Goal: Transaction & Acquisition: Book appointment/travel/reservation

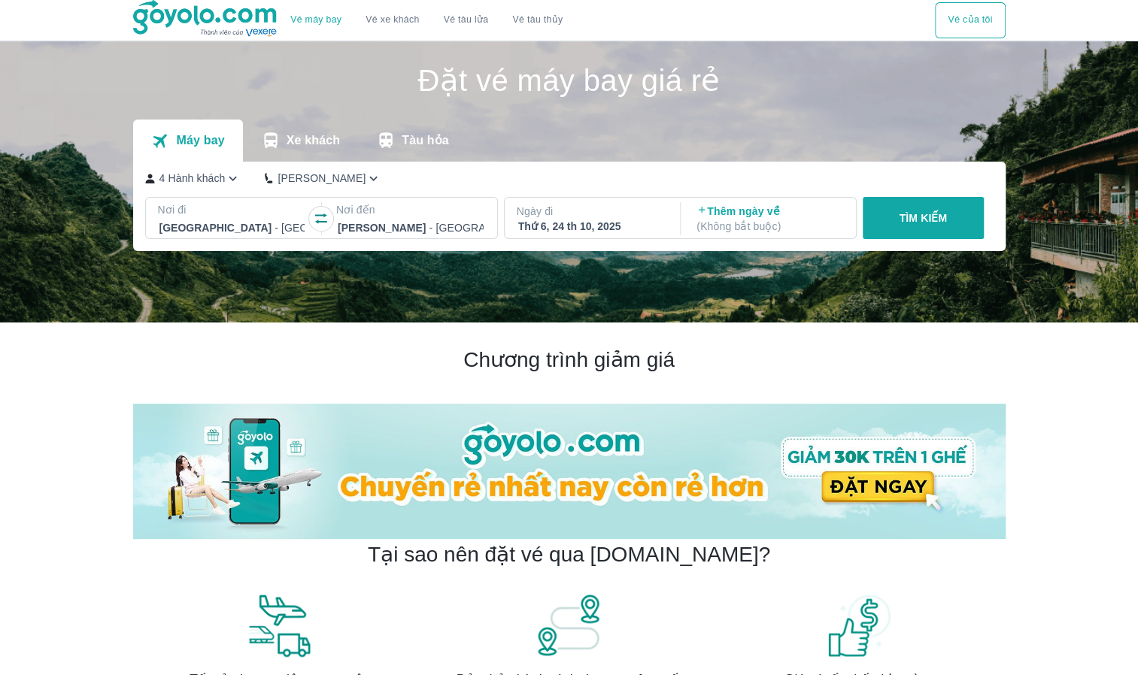
click at [221, 177] on p "4 Hành khách" at bounding box center [192, 178] width 66 height 15
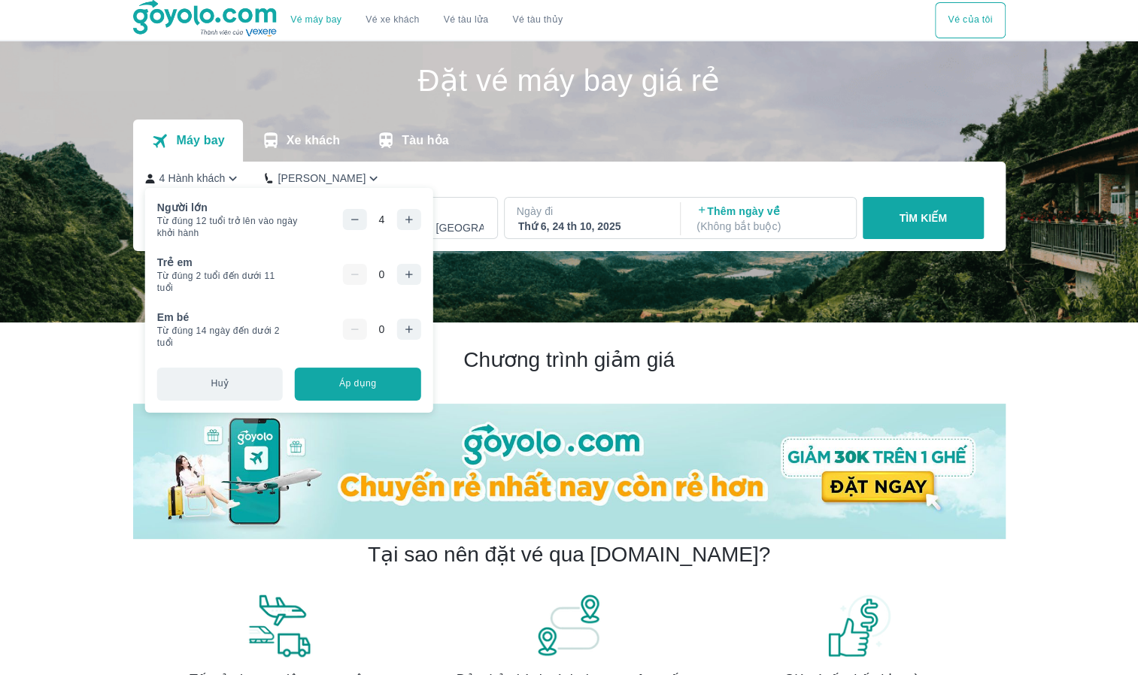
click at [353, 221] on icon "button" at bounding box center [354, 220] width 12 height 12
click at [372, 385] on button "Áp dụng" at bounding box center [358, 384] width 126 height 33
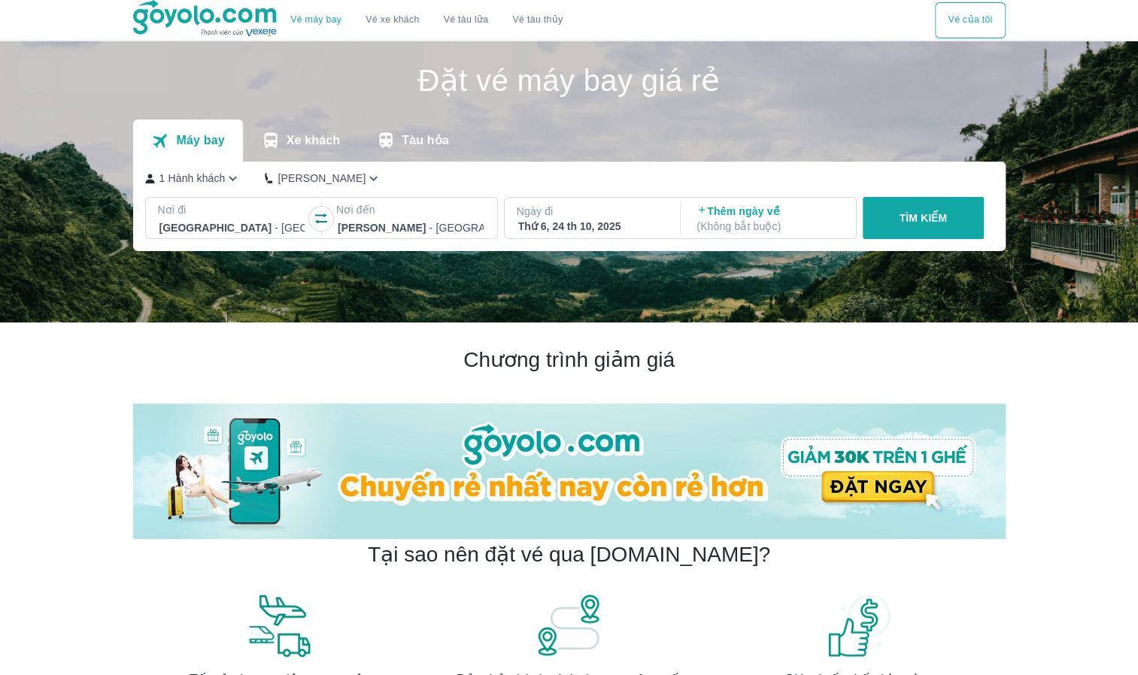
click at [606, 218] on p "Ngày đi" at bounding box center [591, 211] width 149 height 15
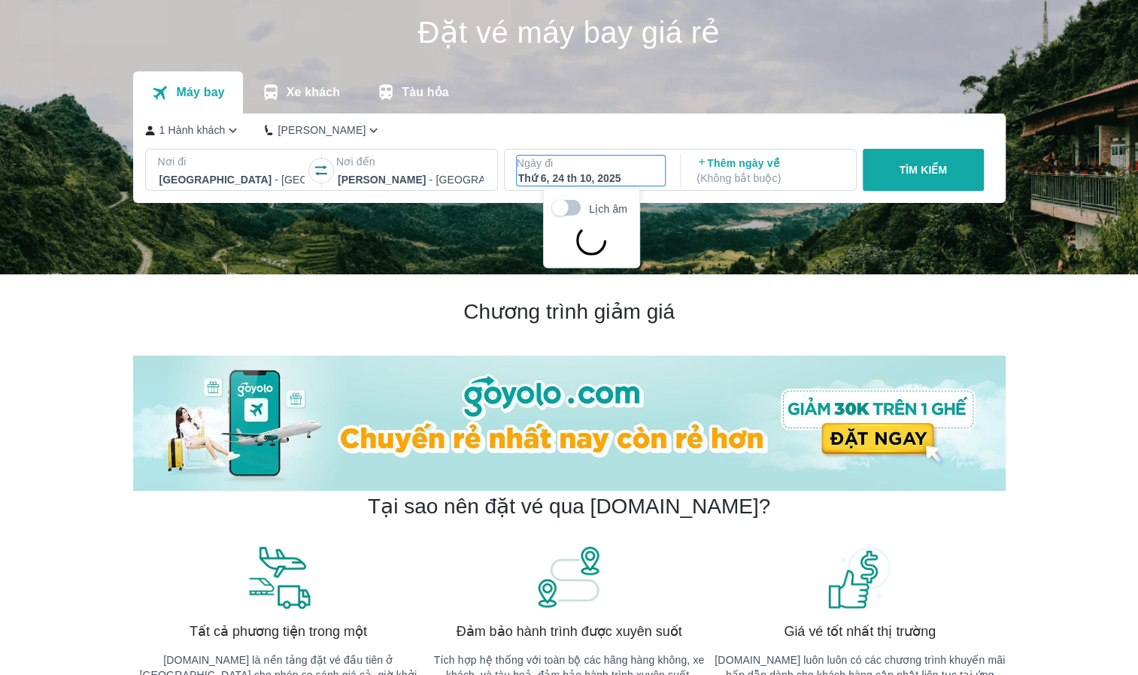
scroll to position [86, 0]
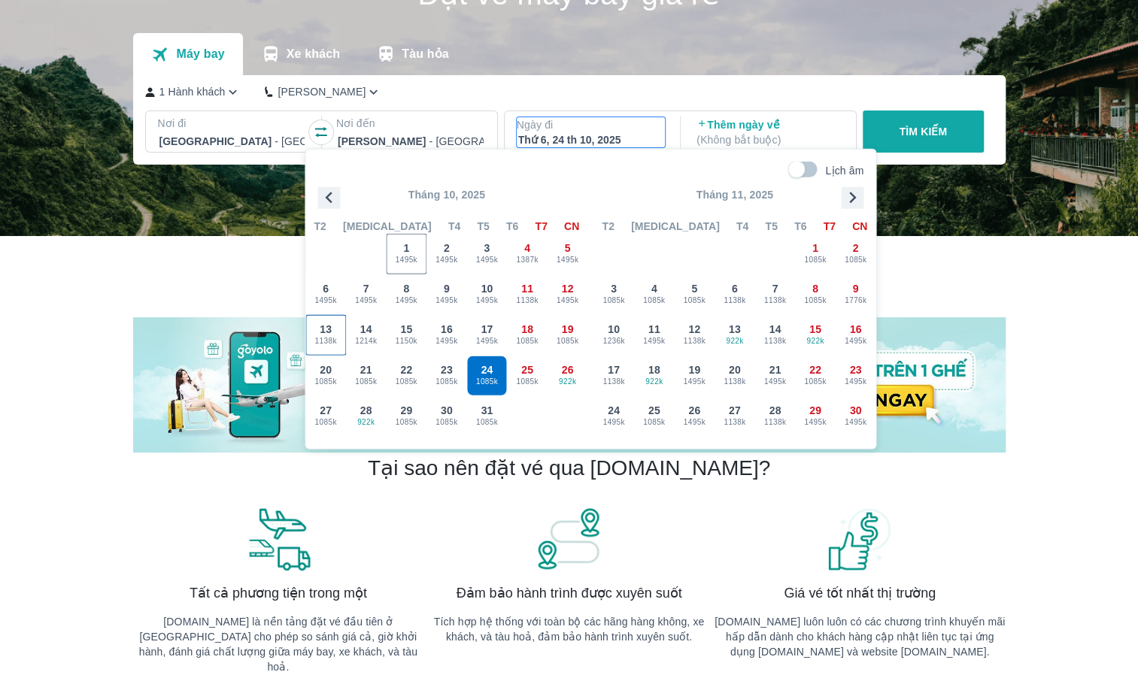
click at [341, 331] on div "13 1138k" at bounding box center [325, 335] width 39 height 39
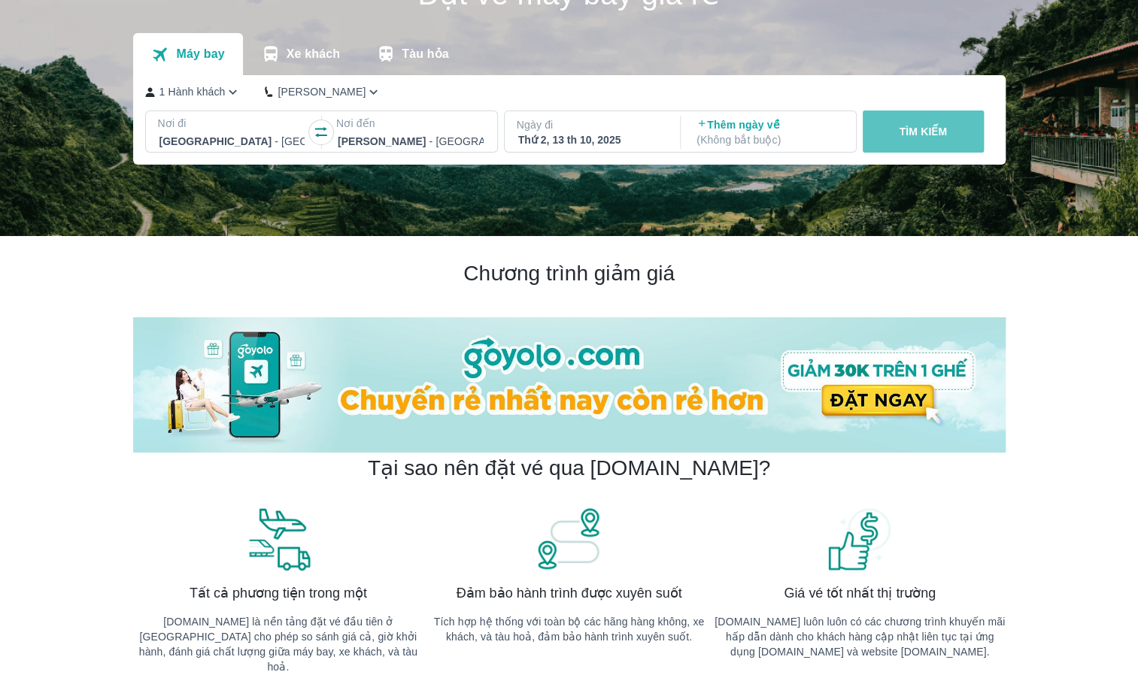
click at [919, 127] on p "TÌM KIẾM" at bounding box center [923, 131] width 48 height 15
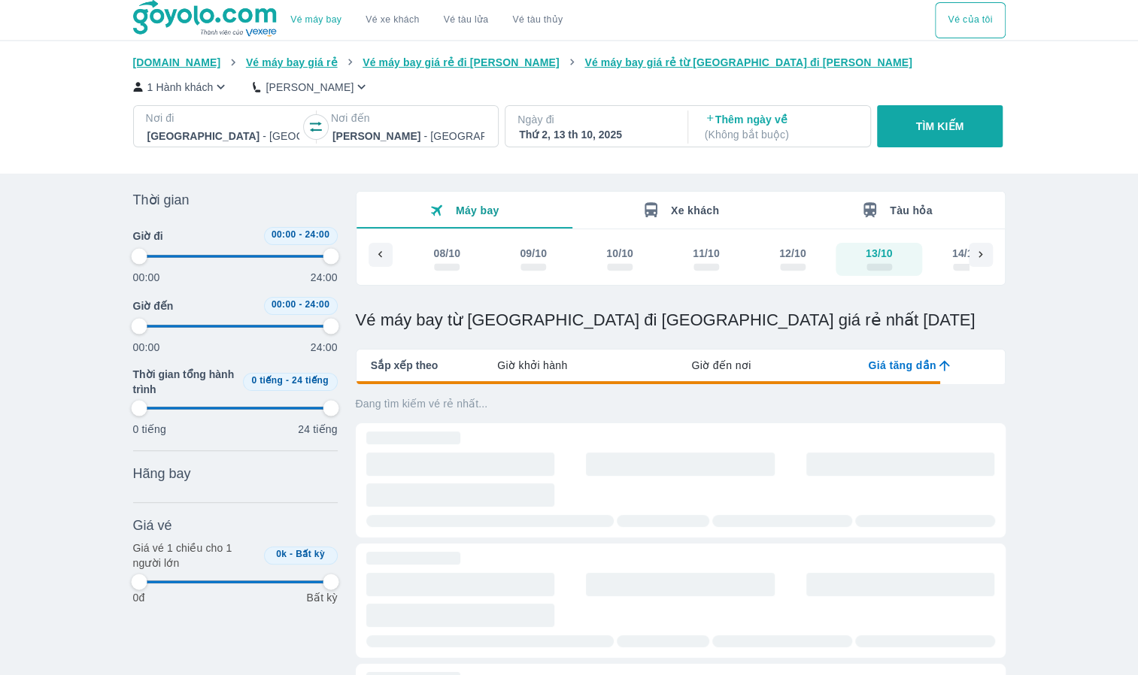
type input "97.9166666666667"
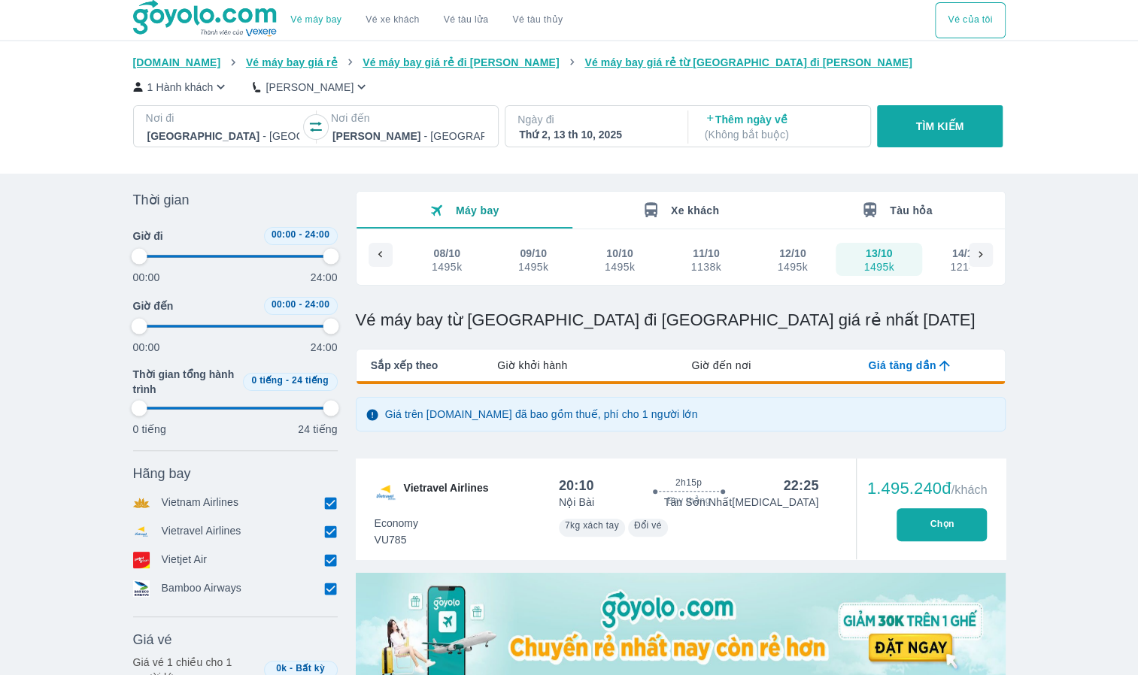
type input "97.9166666666667"
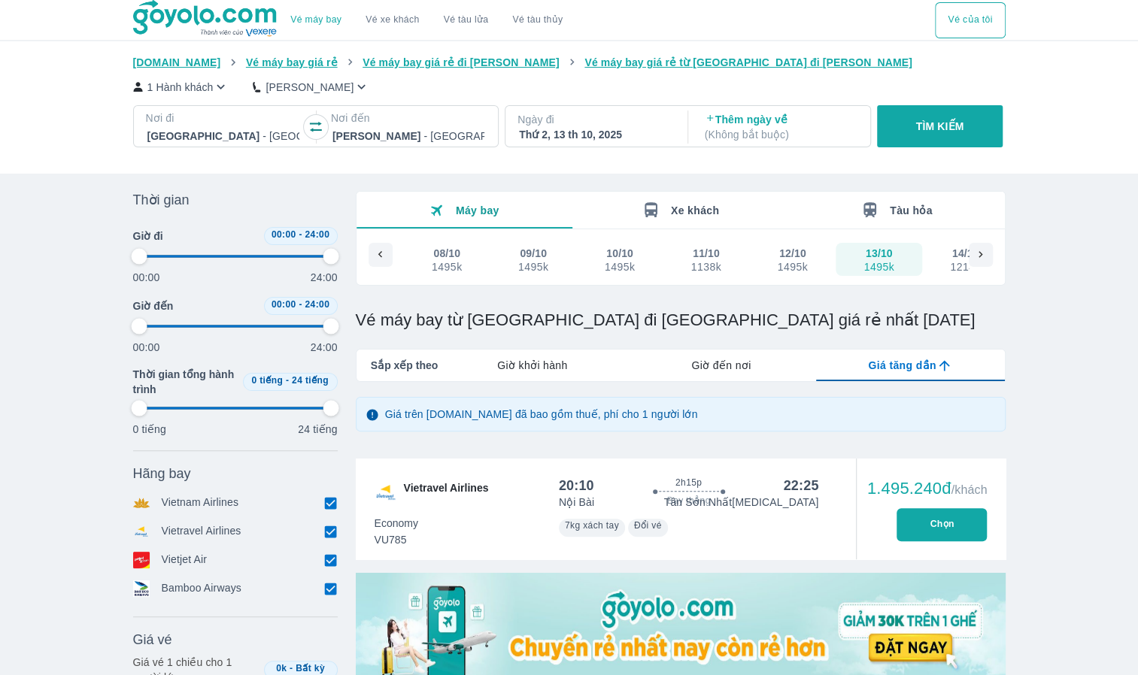
type input "97.9166666666667"
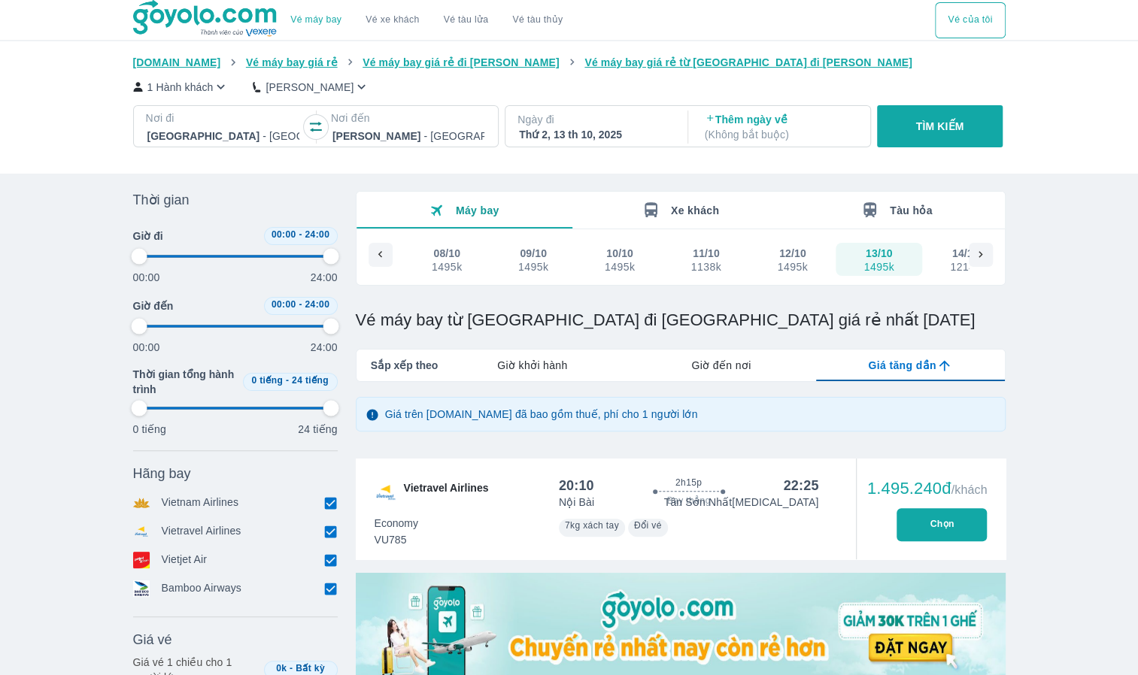
type input "97.9166666666667"
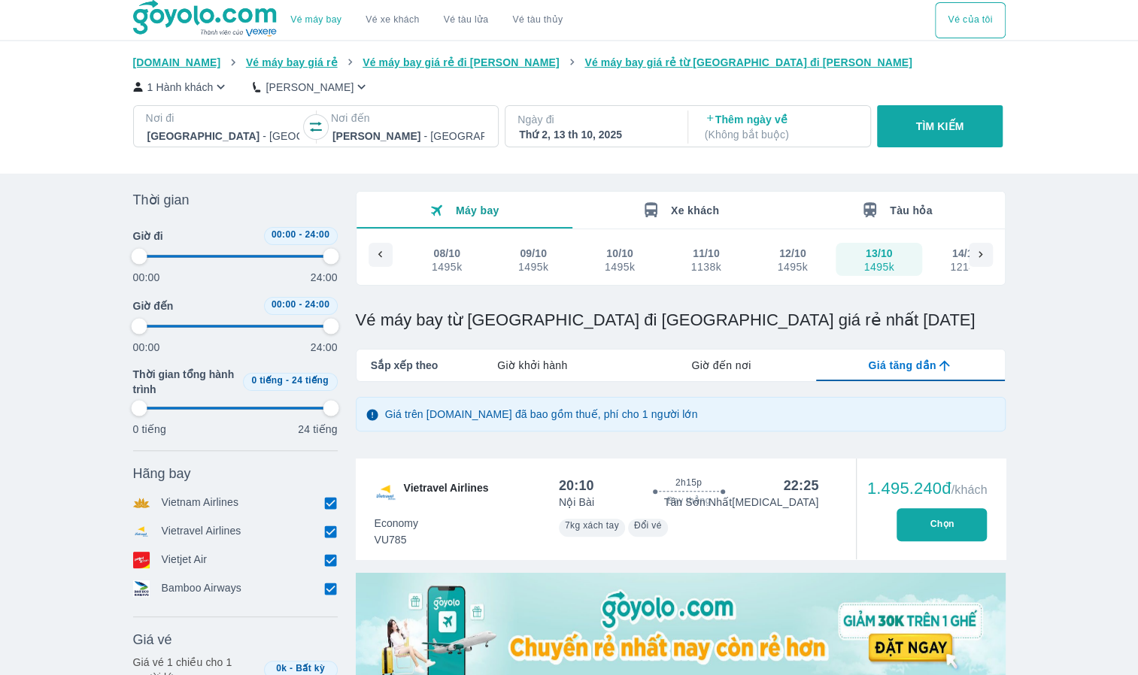
type input "97.9166666666667"
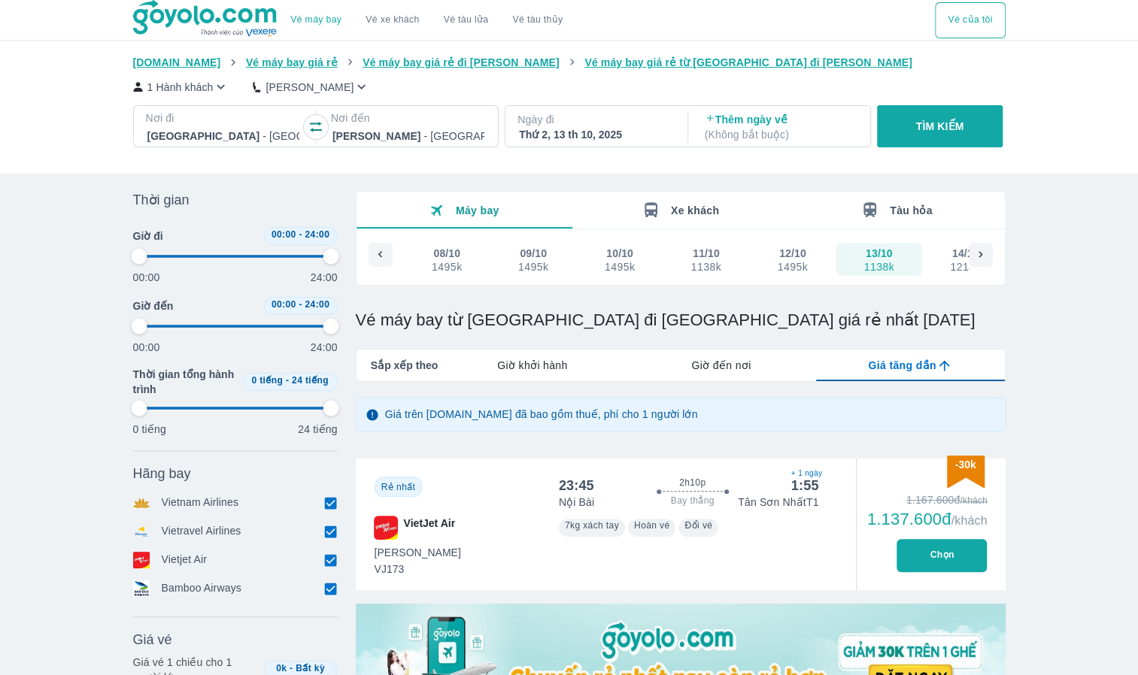
type input "97.9166666666667"
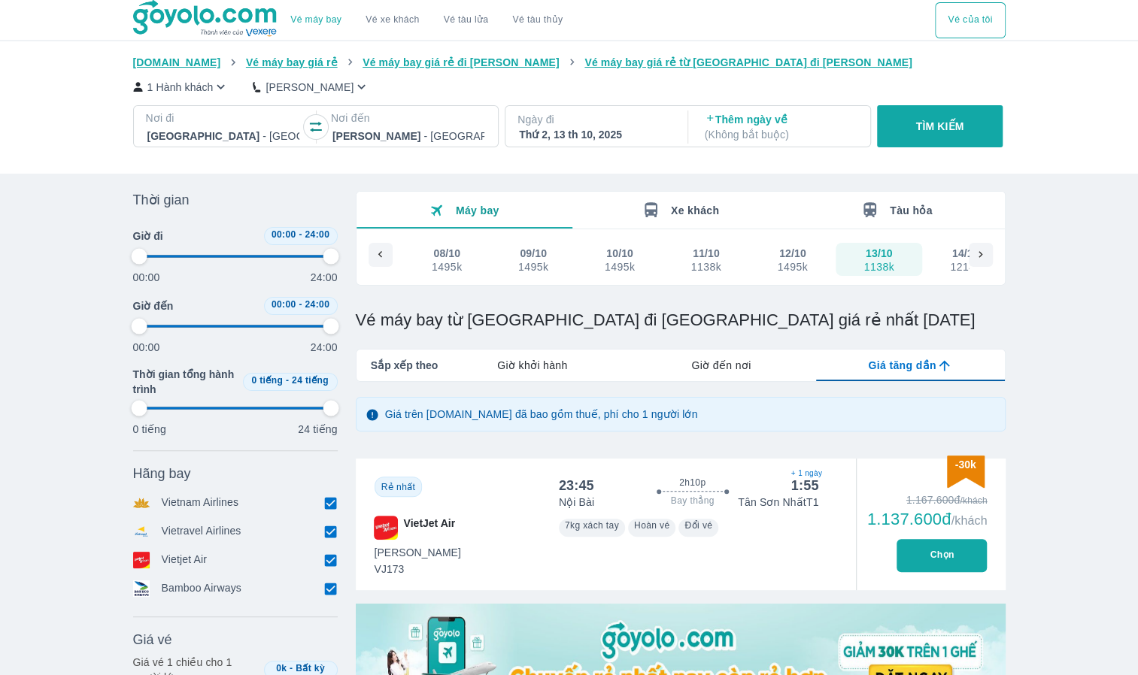
type input "97.9166666666667"
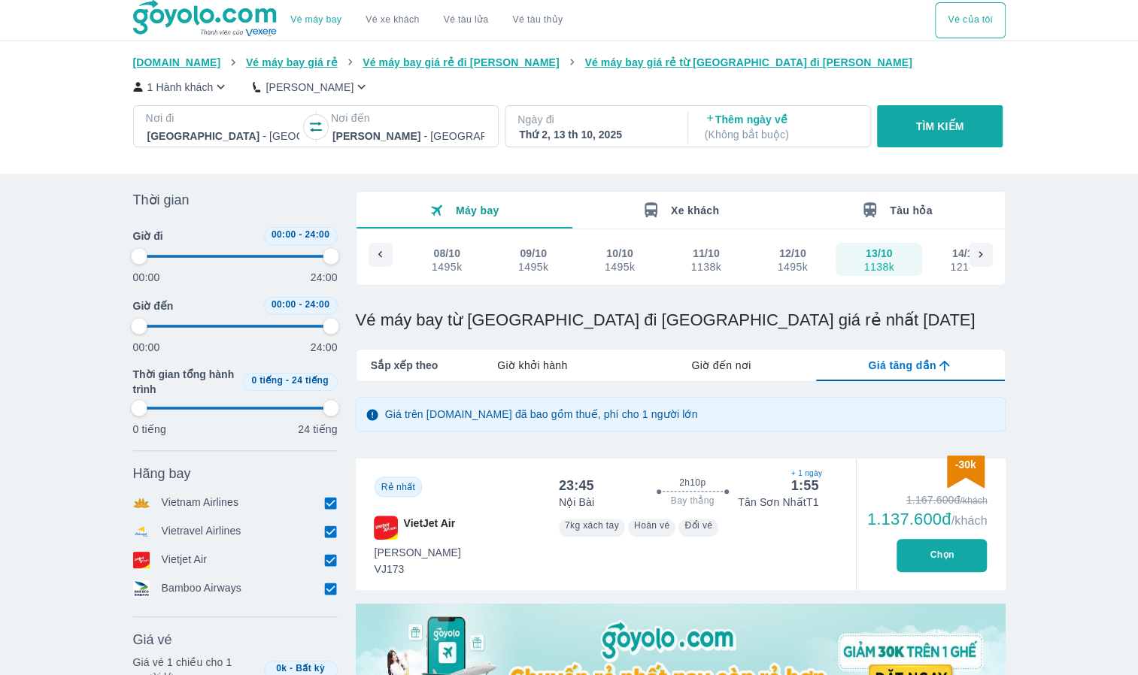
type input "97.9166666666667"
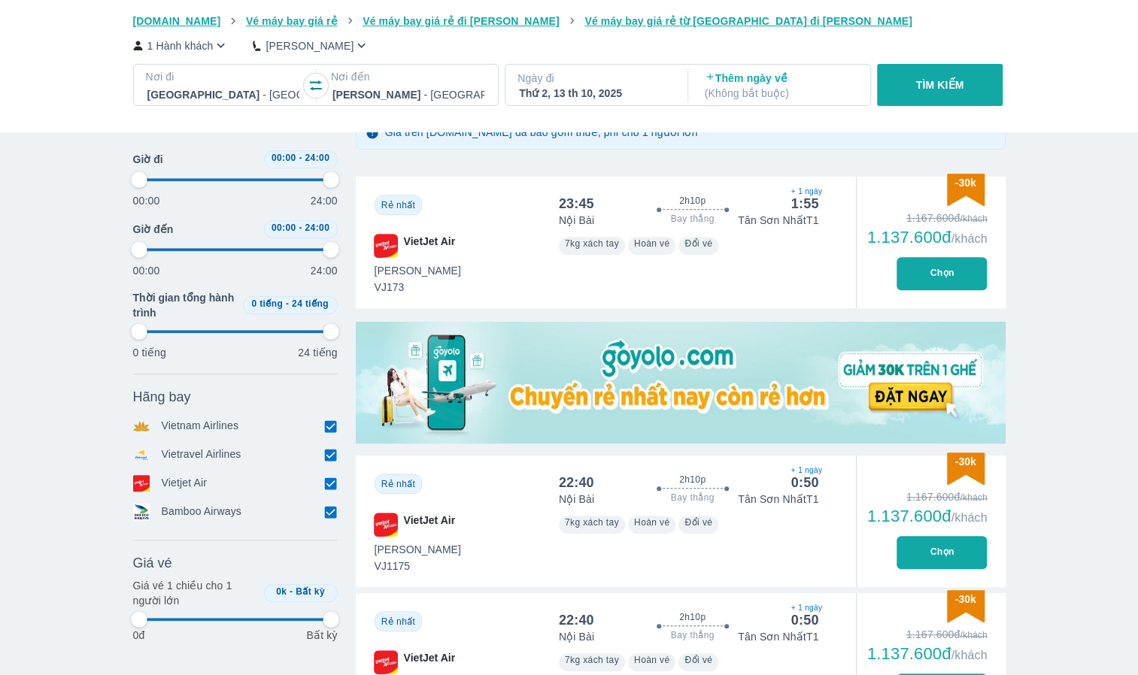
type input "97.9166666666667"
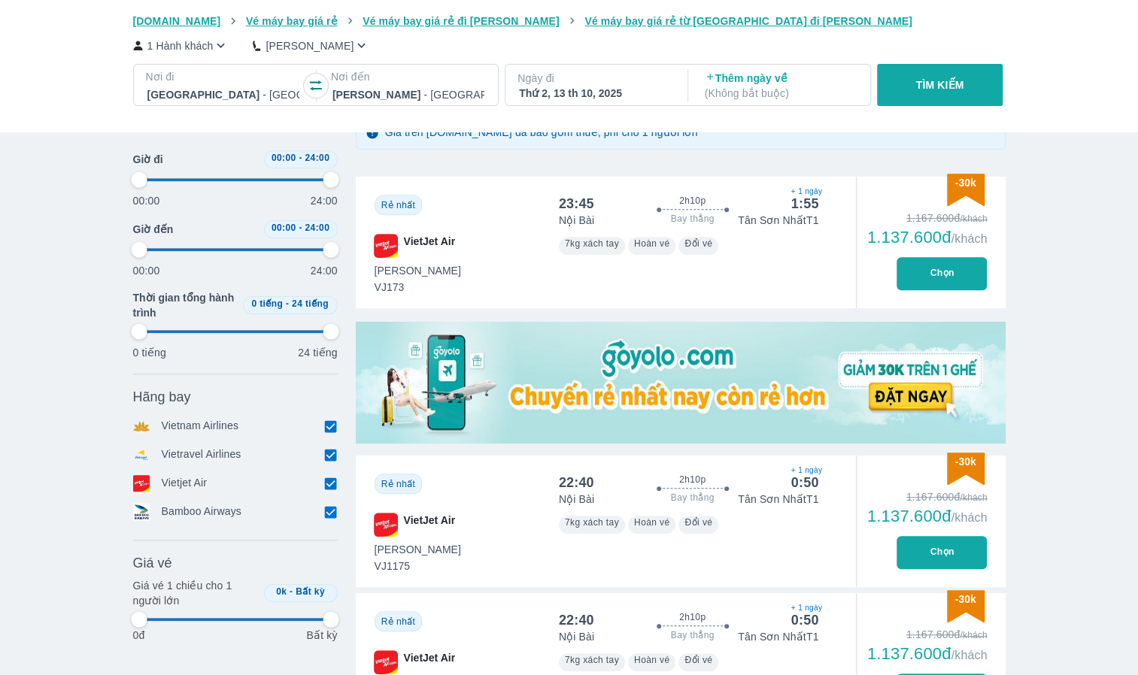
type input "97.9166666666667"
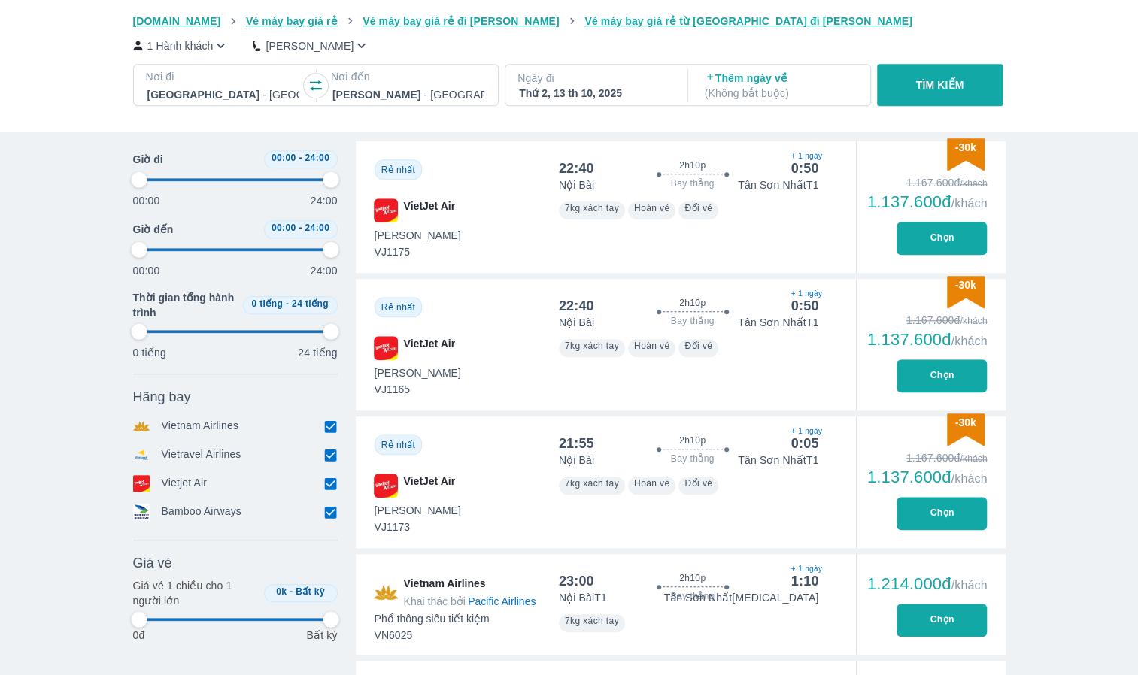
scroll to position [602, 0]
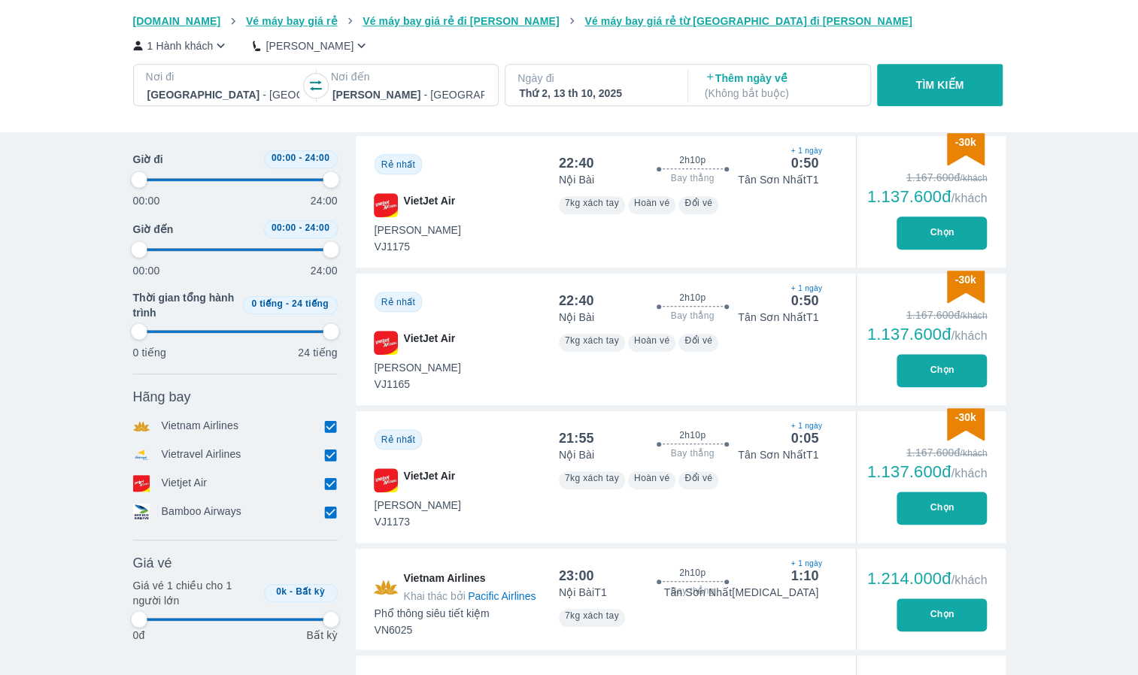
type input "97.9166666666667"
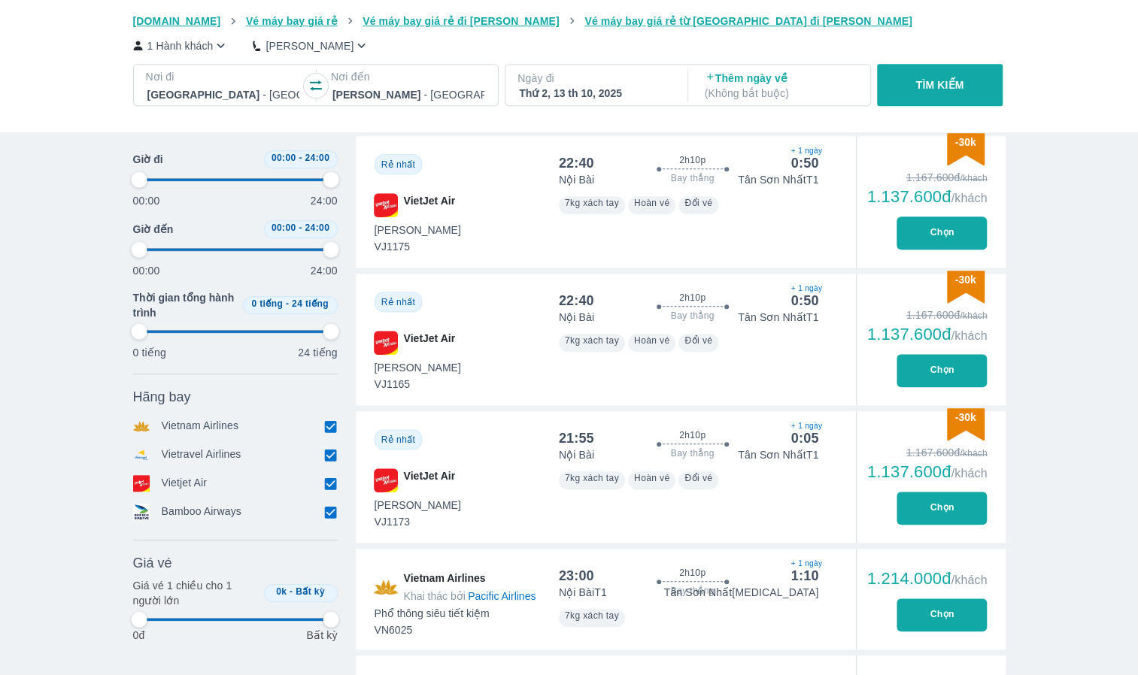
type input "97.9166666666667"
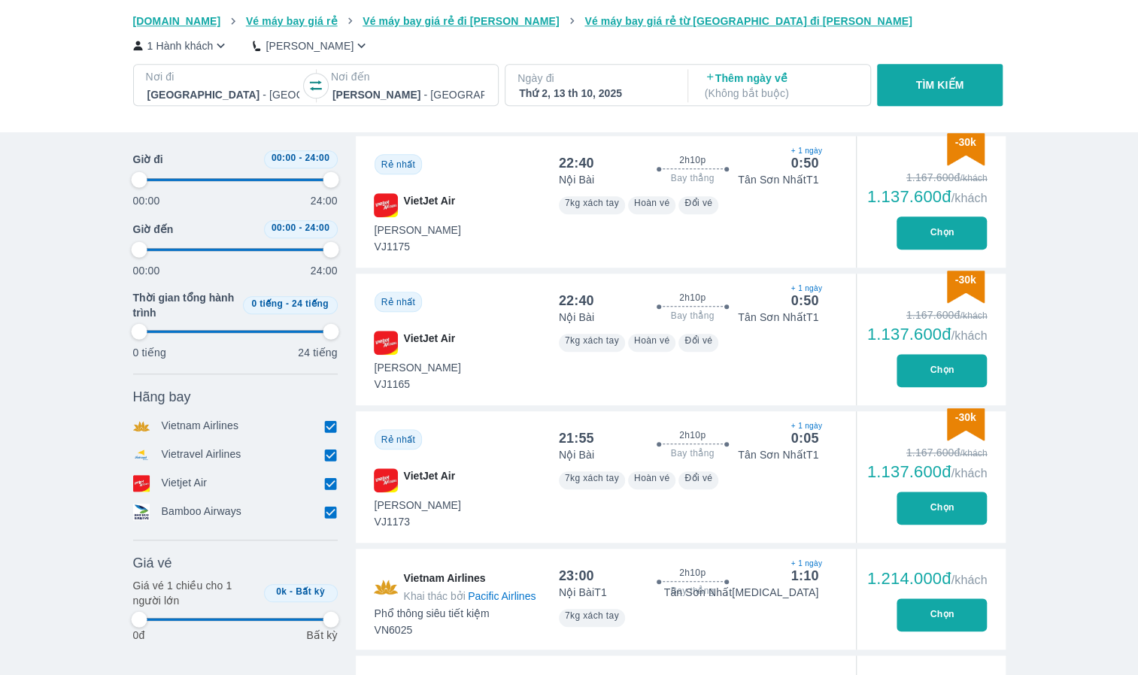
type input "97.9166666666667"
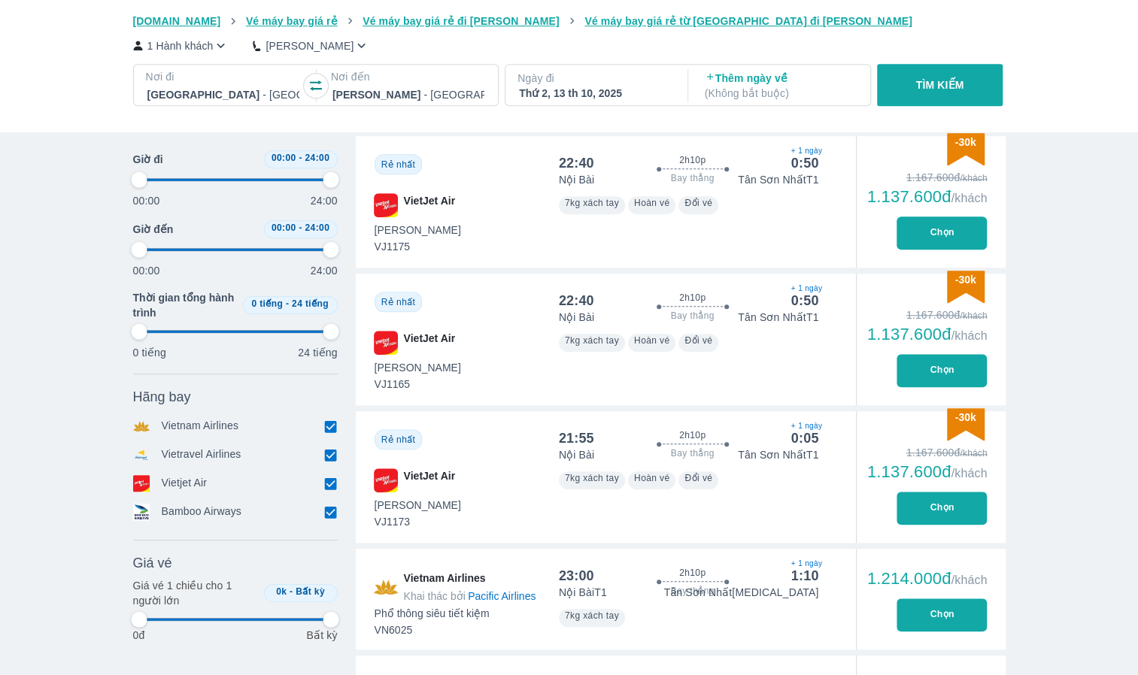
type input "97.9166666666667"
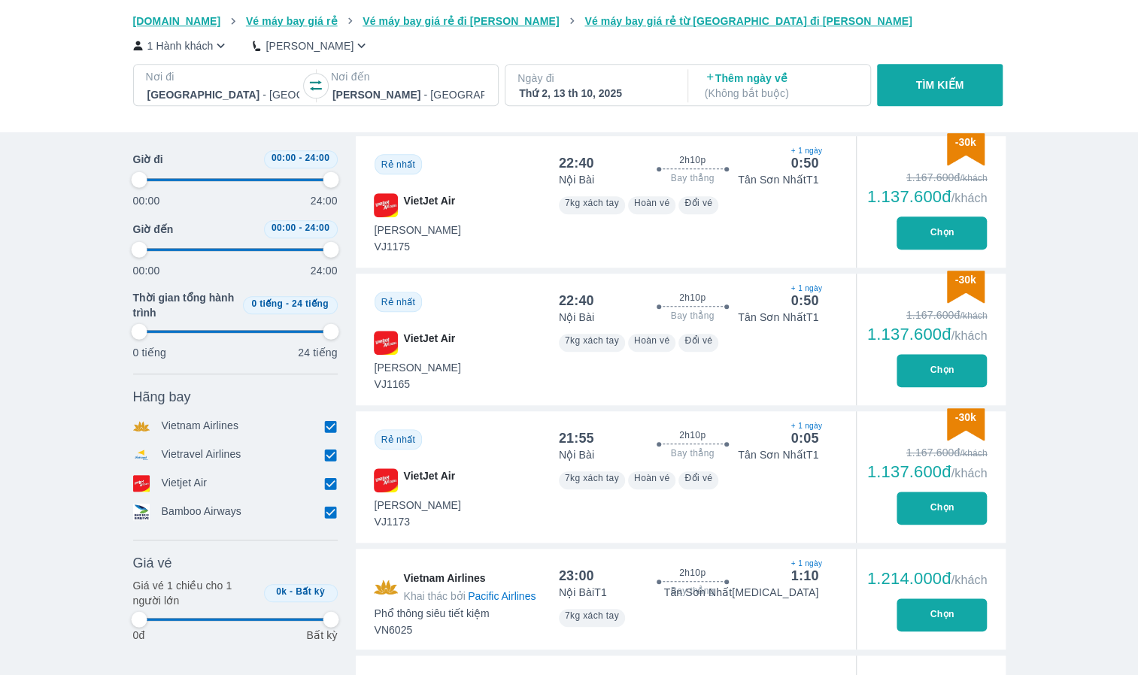
type input "97.9166666666667"
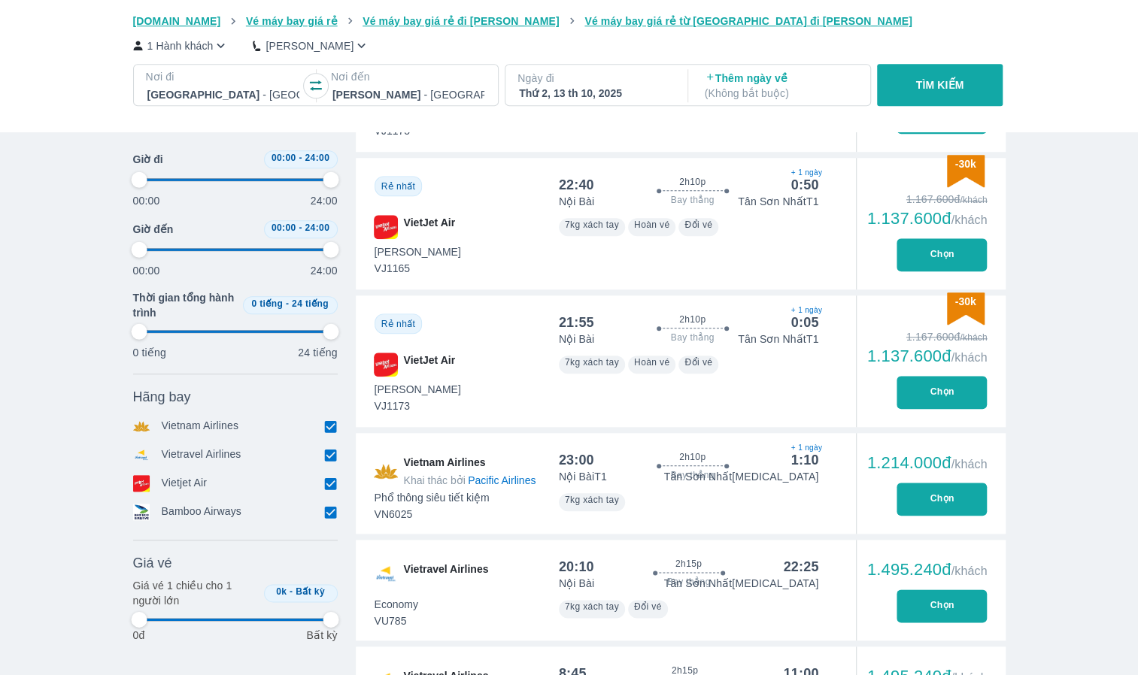
scroll to position [752, 0]
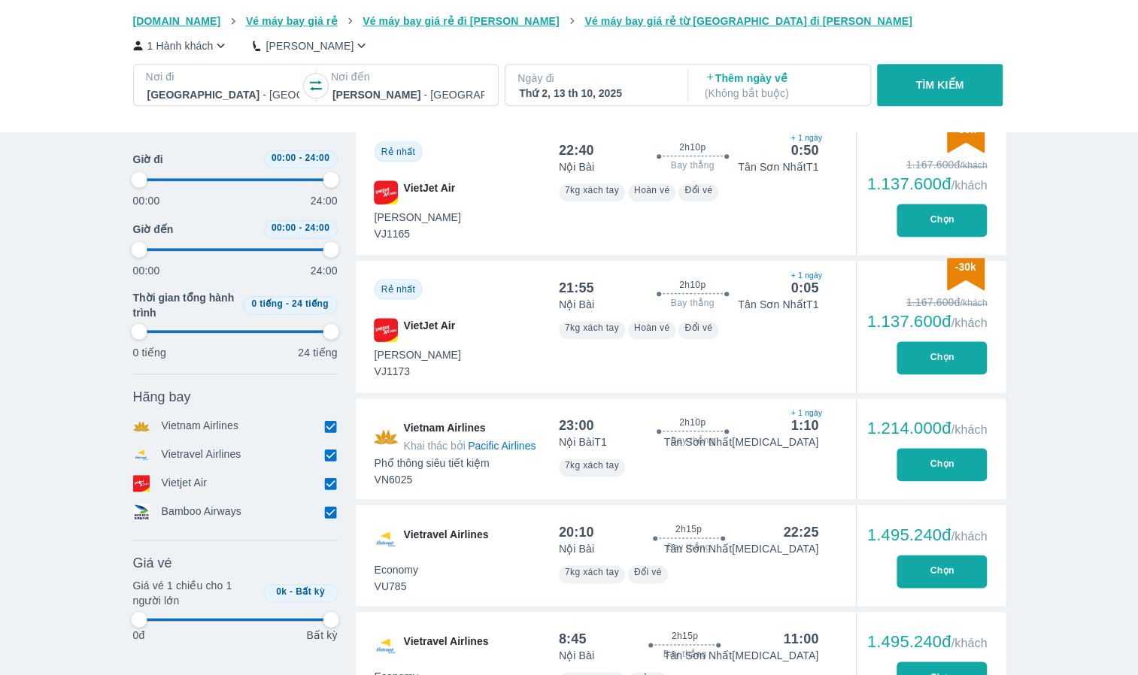
type input "97.9166666666667"
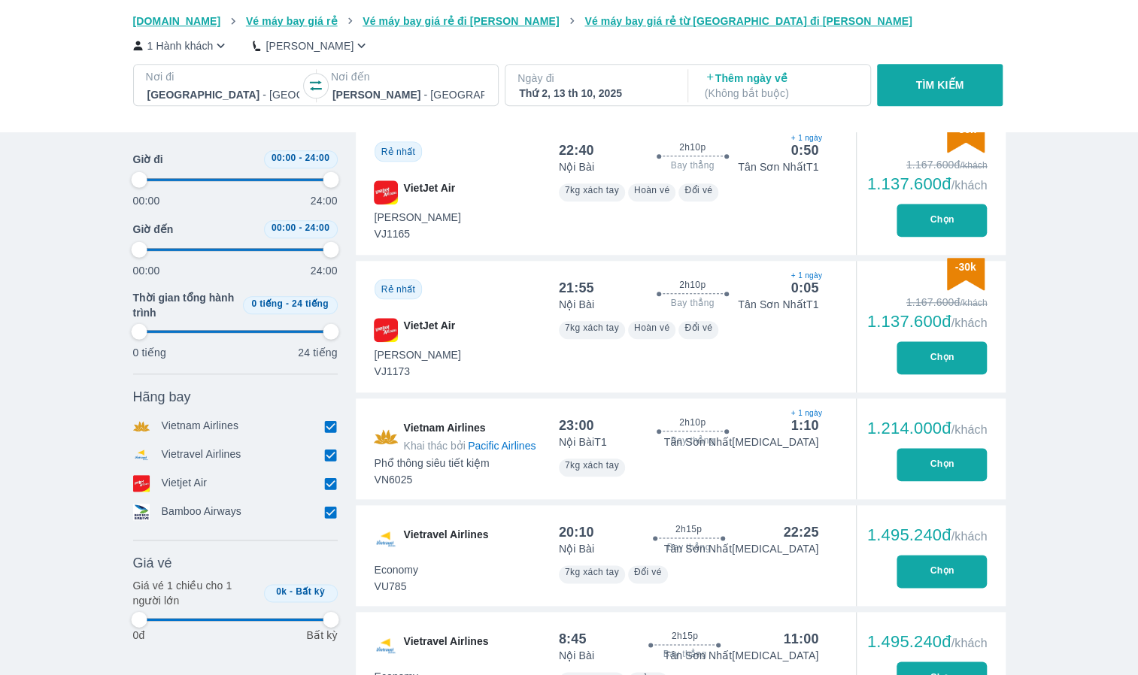
type input "97.9166666666667"
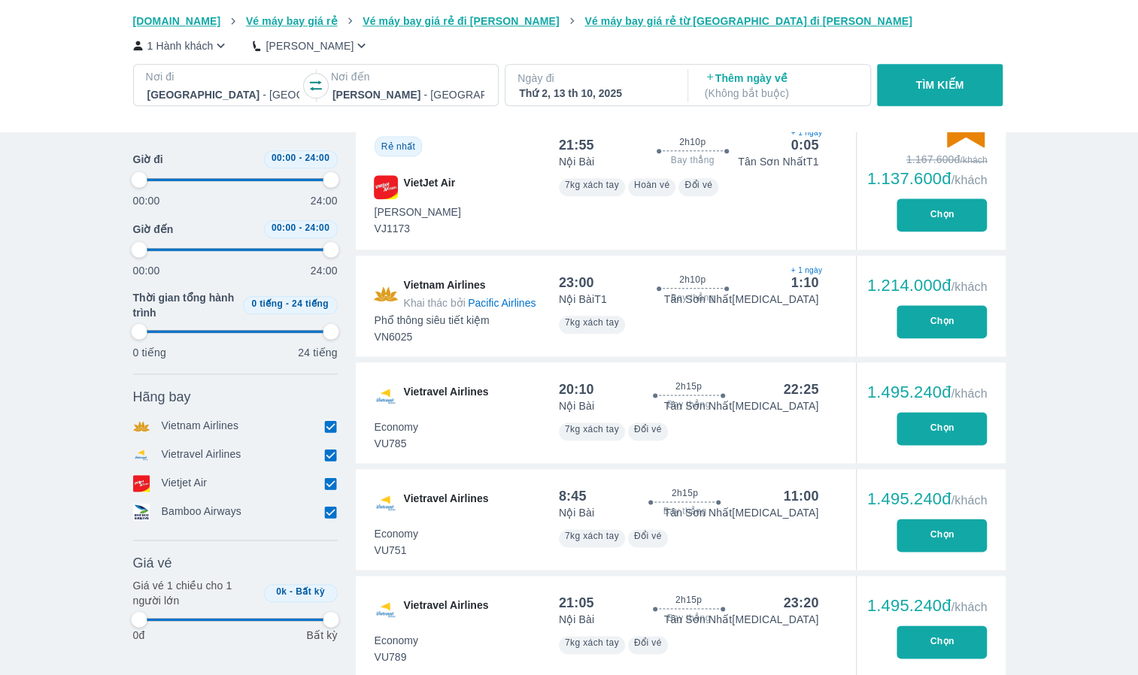
scroll to position [978, 0]
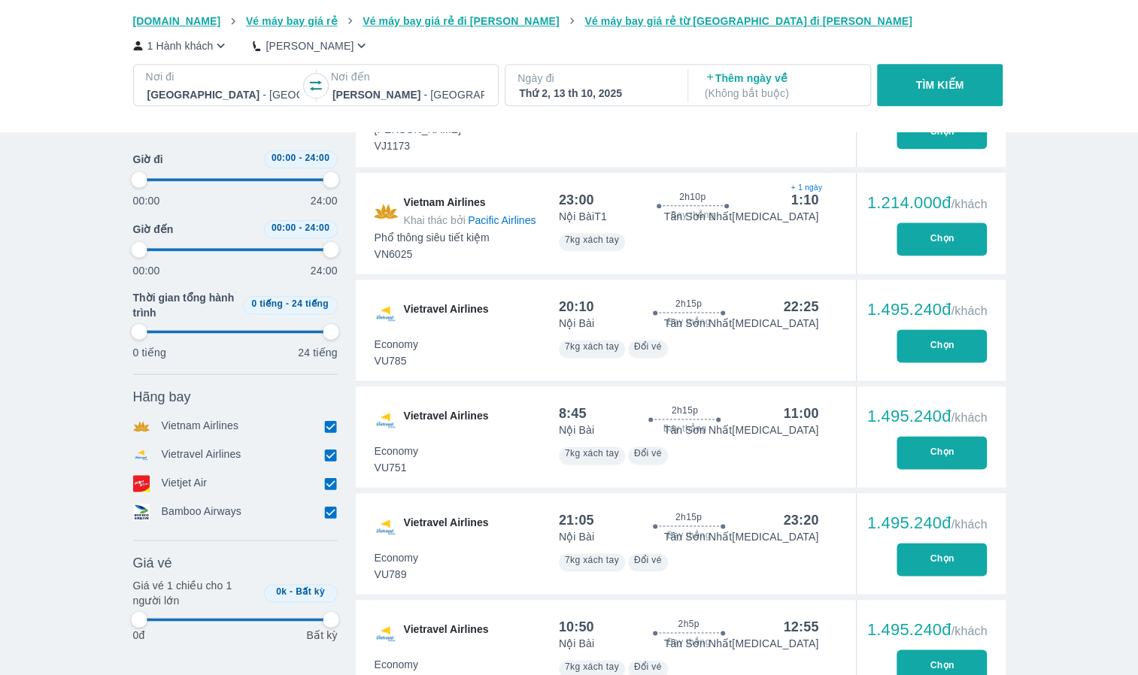
type input "97.9166666666667"
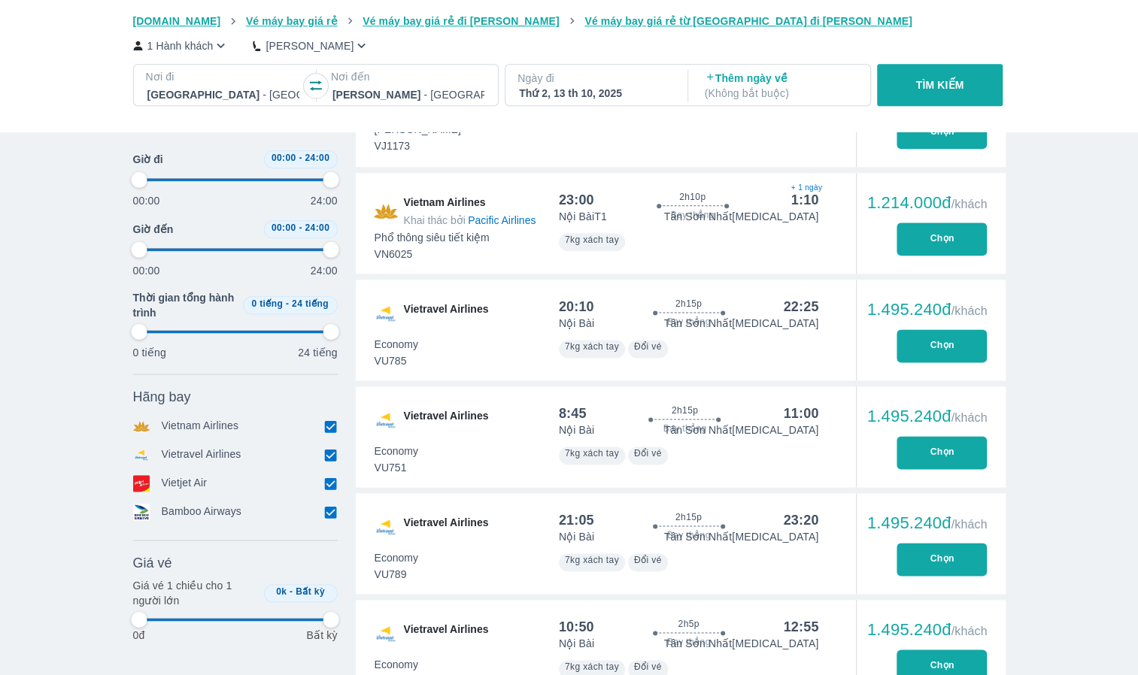
type input "97.9166666666667"
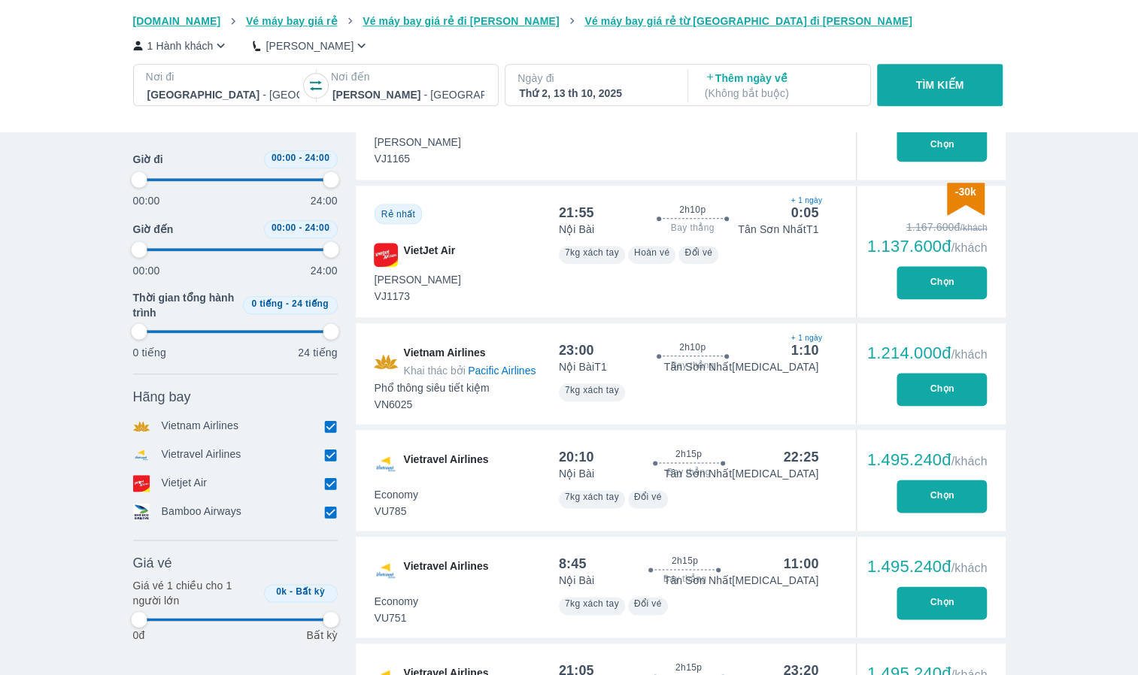
type input "97.9166666666667"
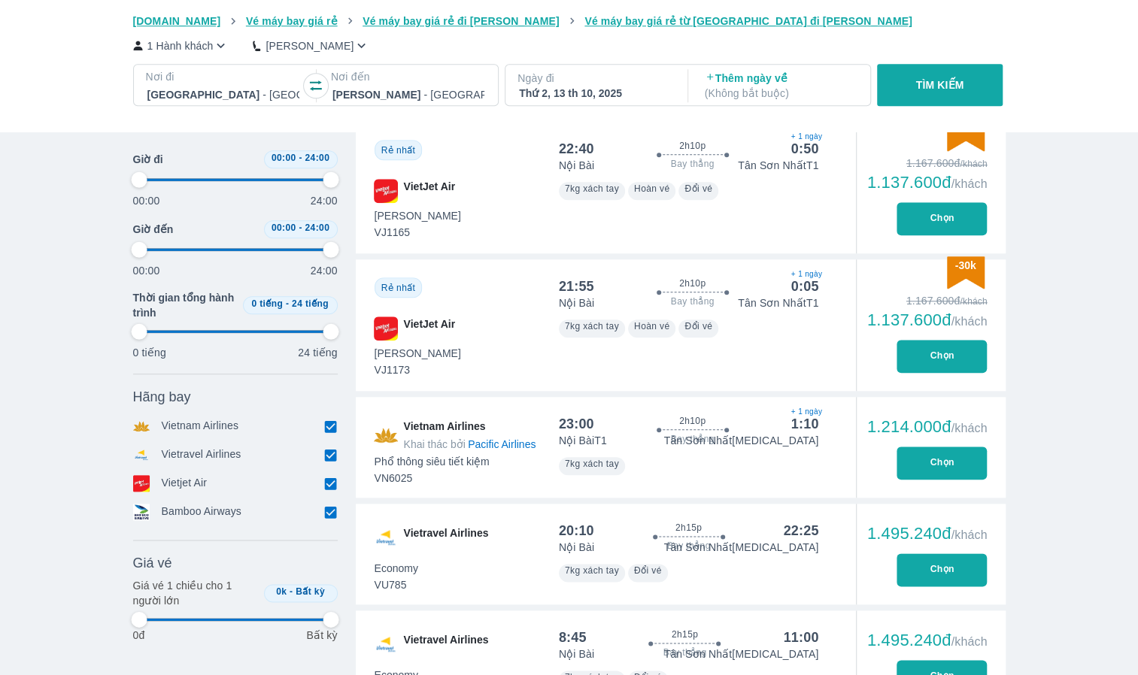
scroll to position [752, 0]
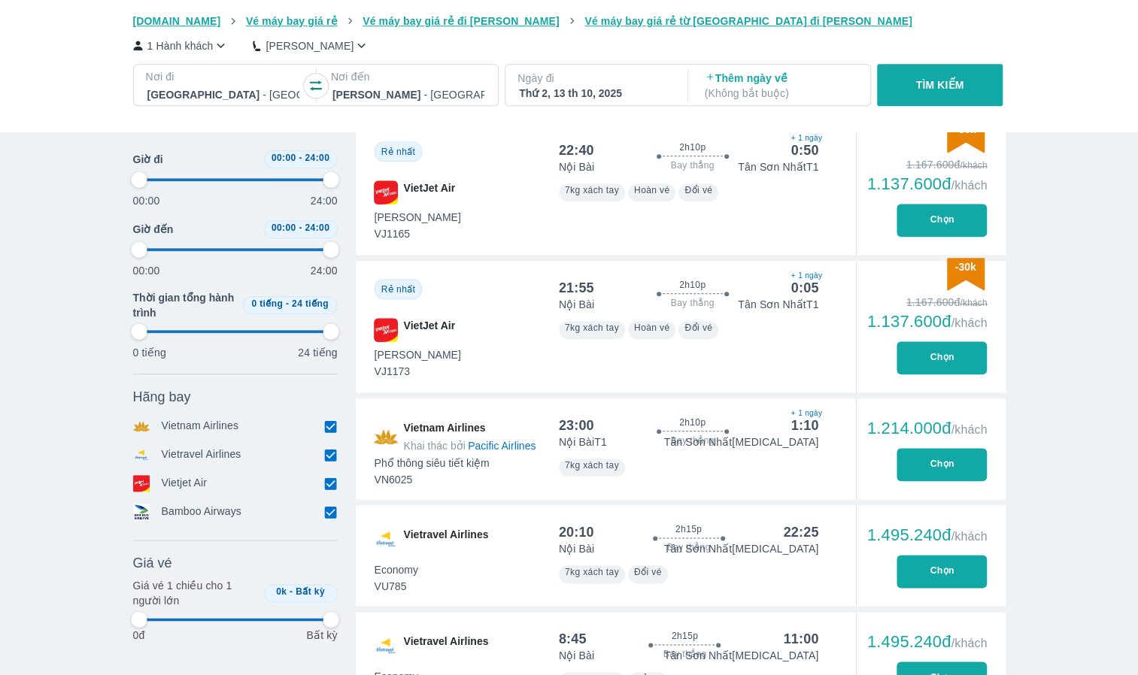
type input "97.9166666666667"
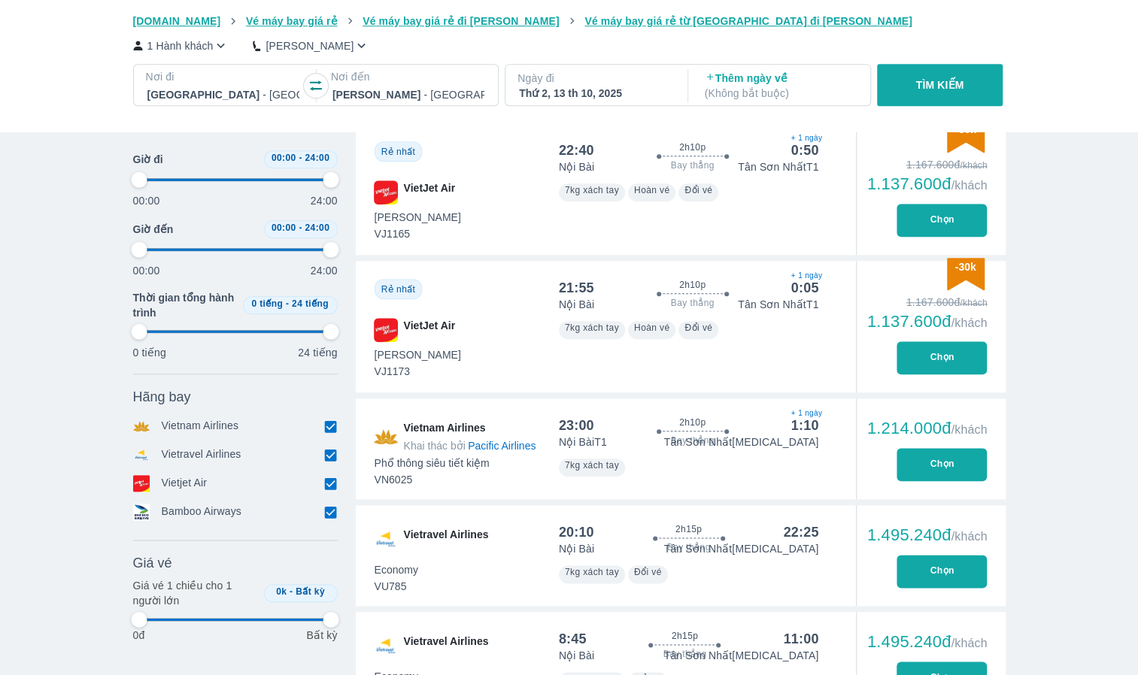
type input "97.9166666666667"
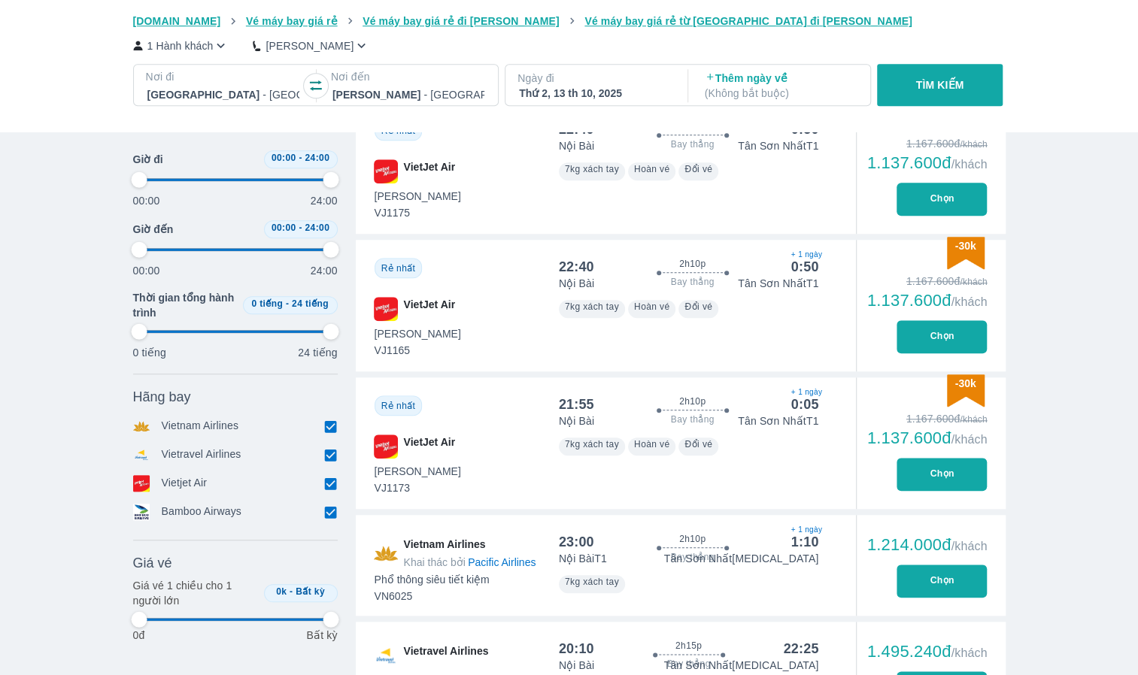
scroll to position [602, 0]
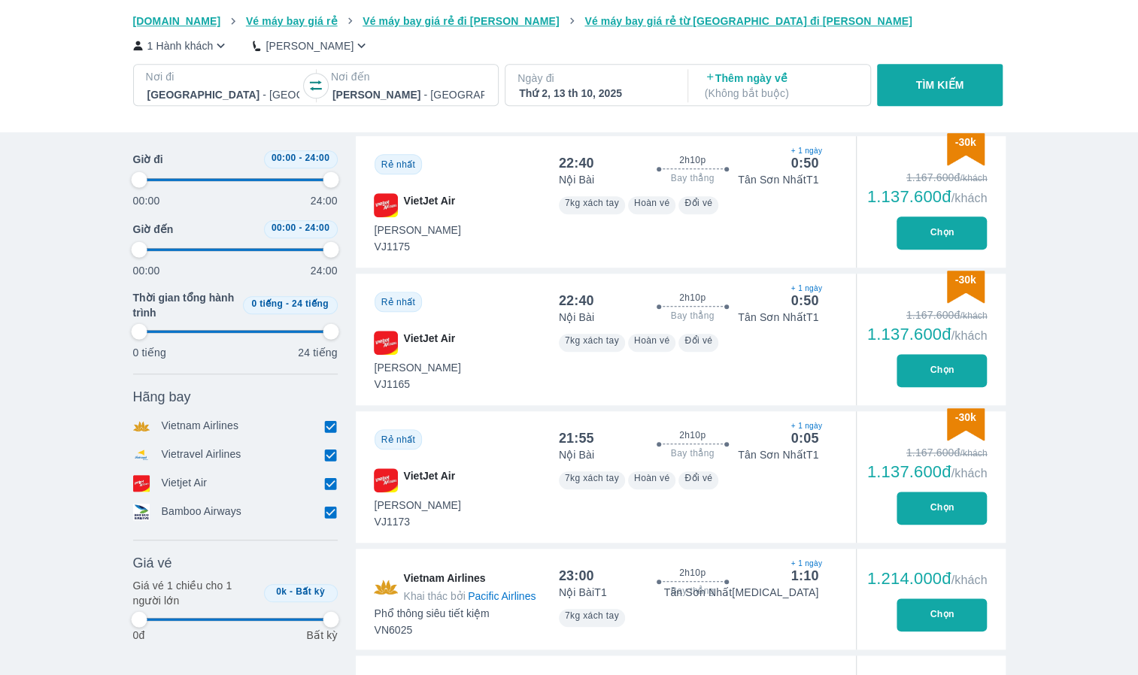
type input "97.9166666666667"
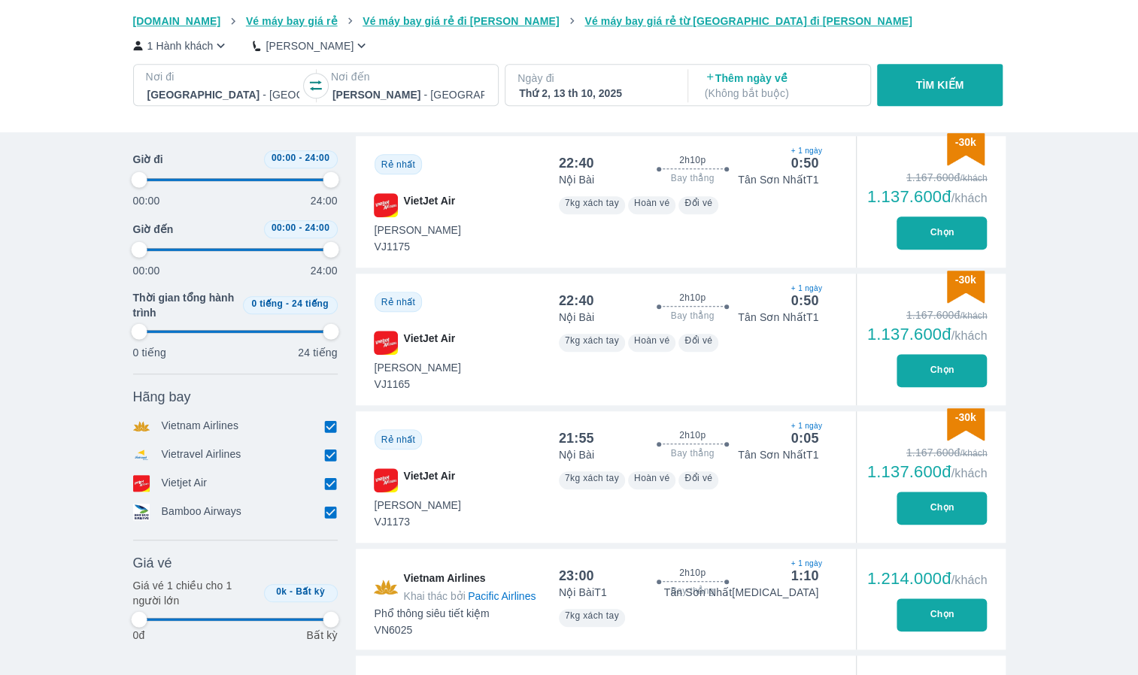
type input "97.9166666666667"
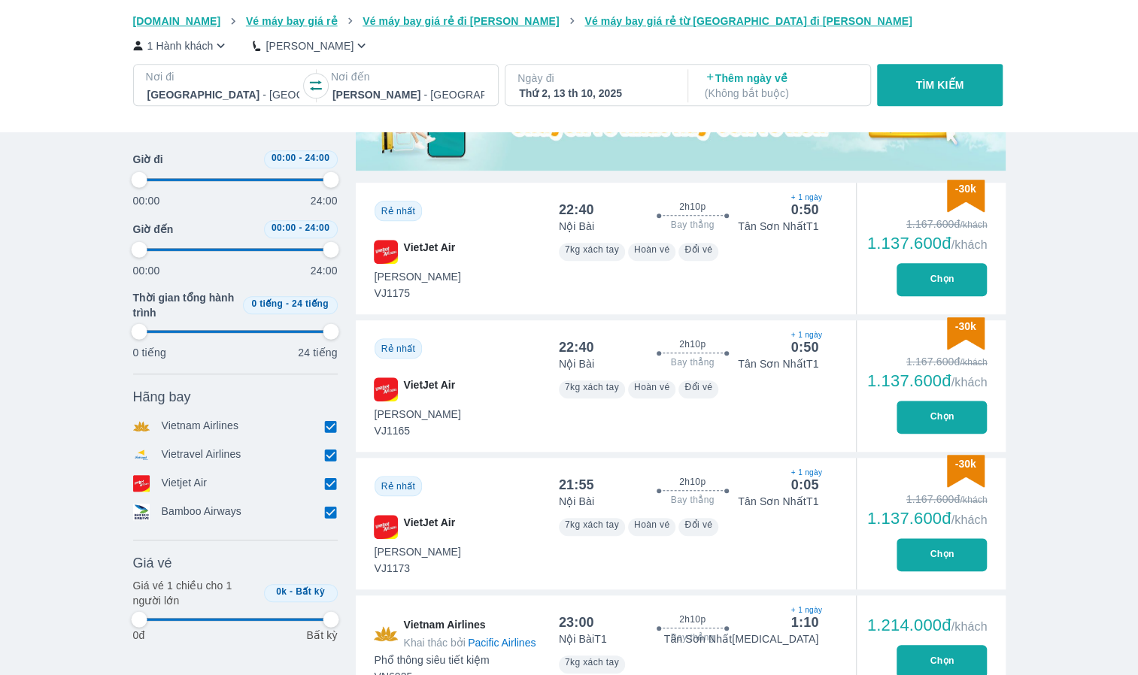
scroll to position [526, 0]
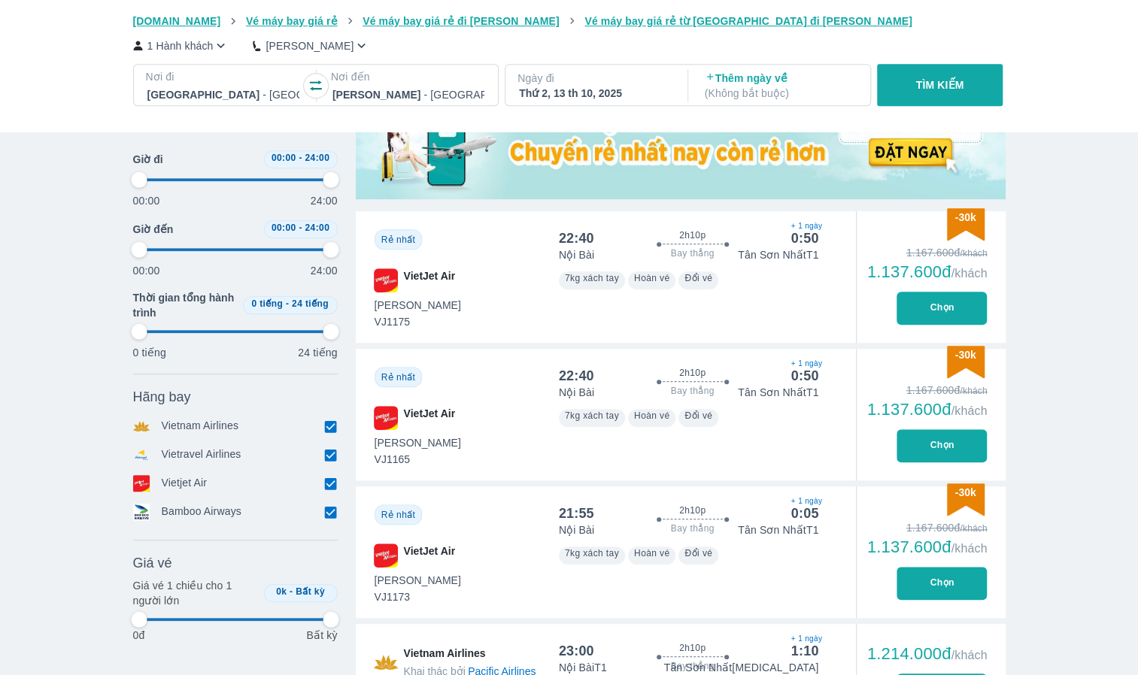
type input "97.9166666666667"
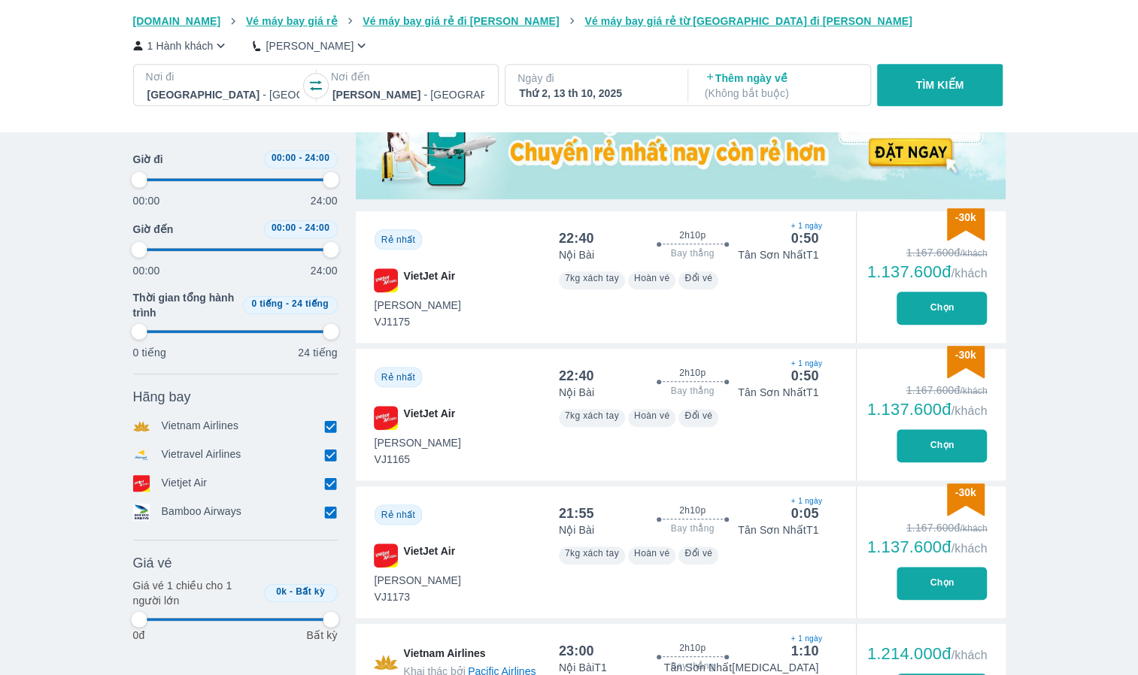
type input "97.9166666666667"
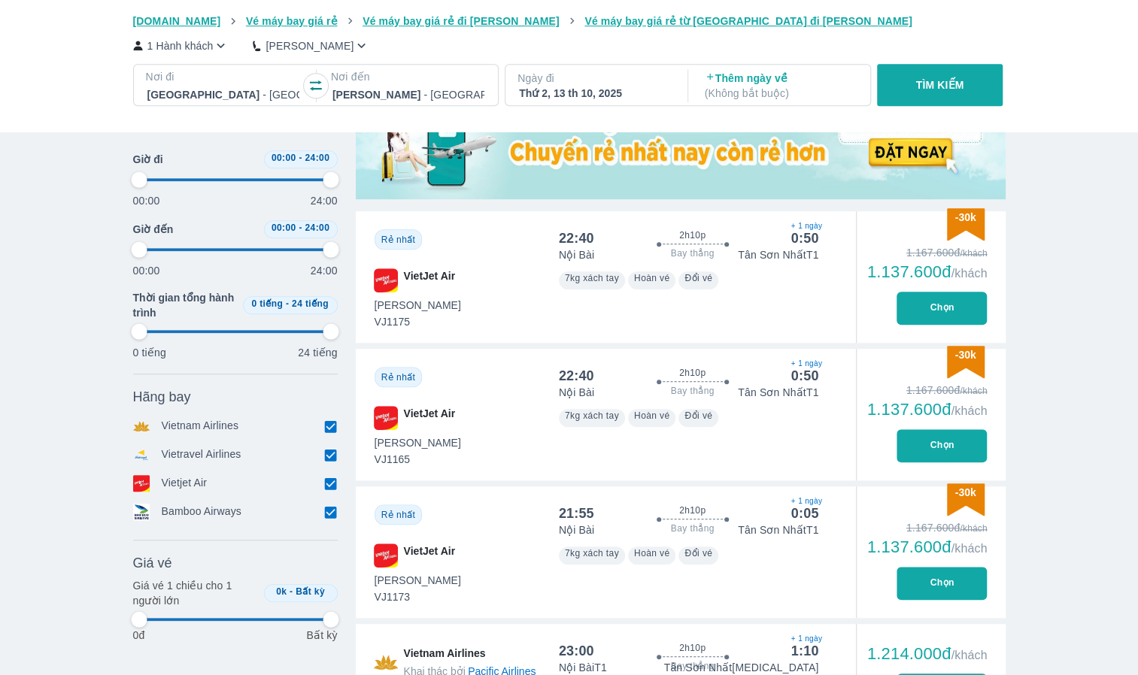
type input "97.9166666666667"
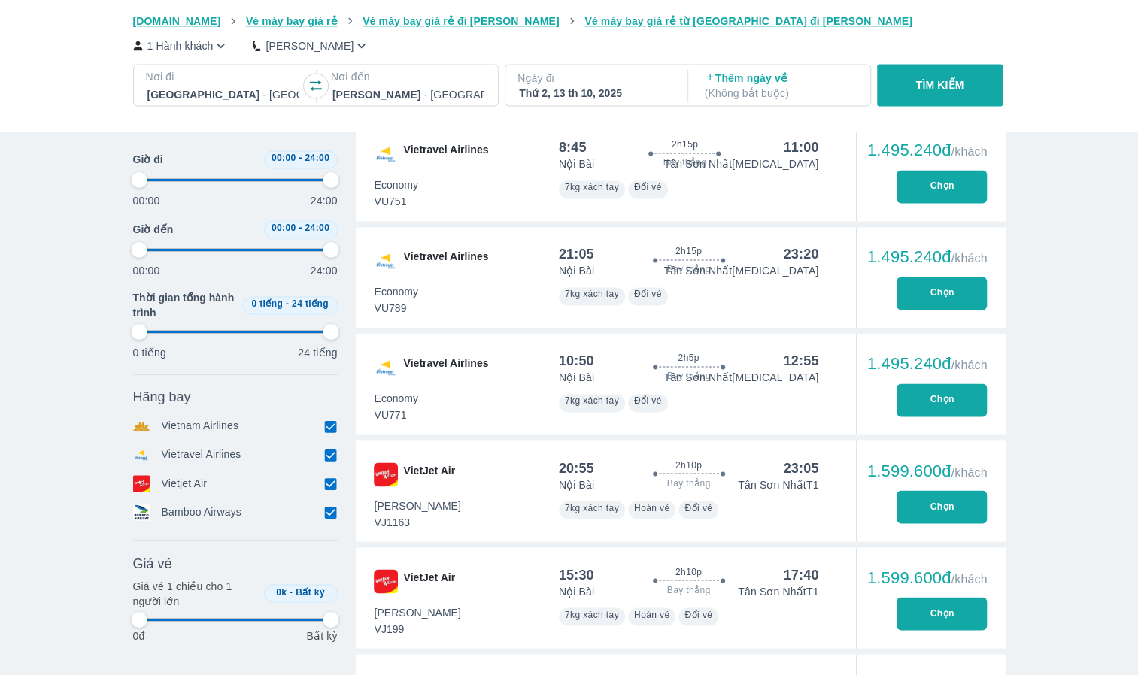
scroll to position [1278, 0]
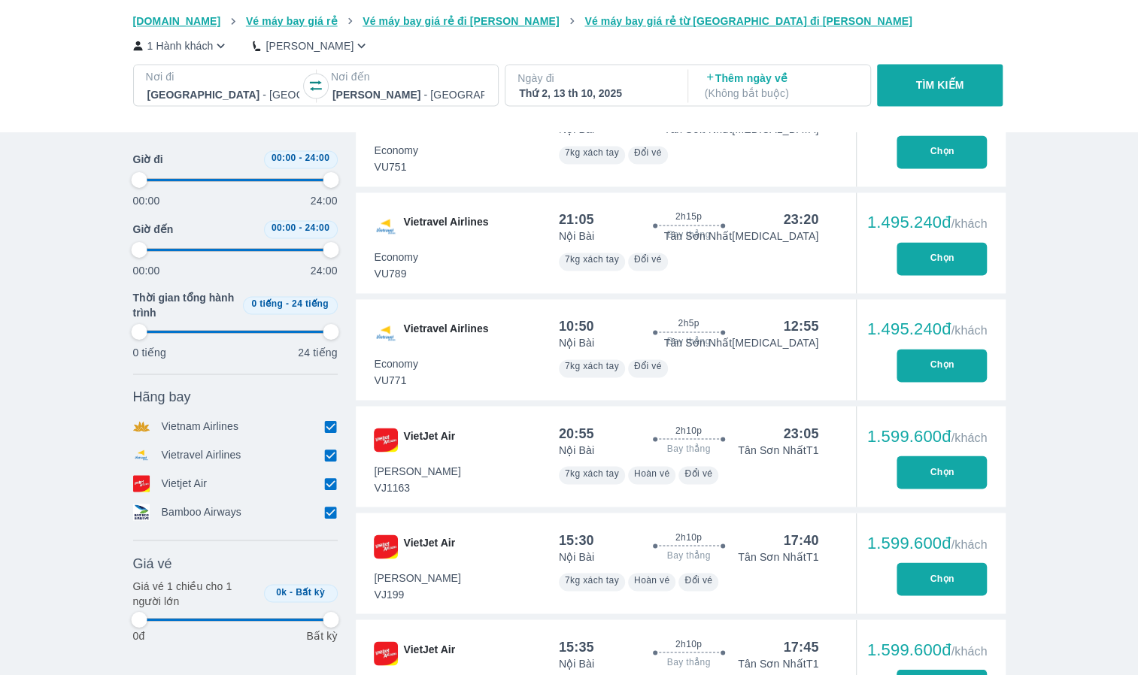
type input "97.9166666666667"
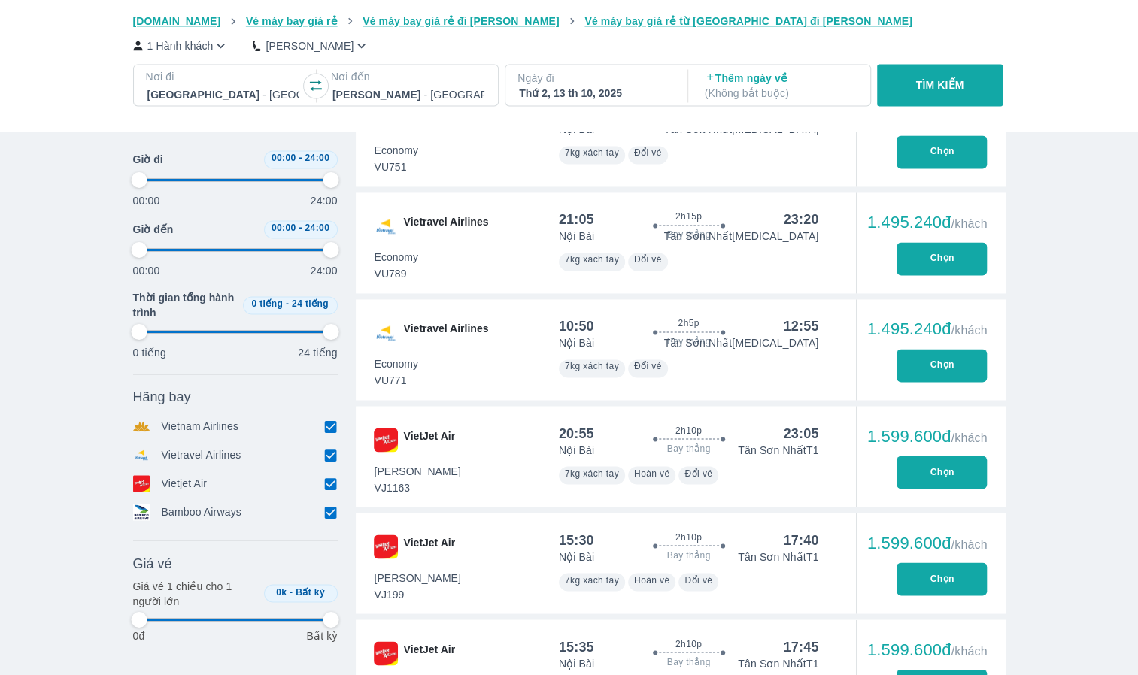
type input "97.9166666666667"
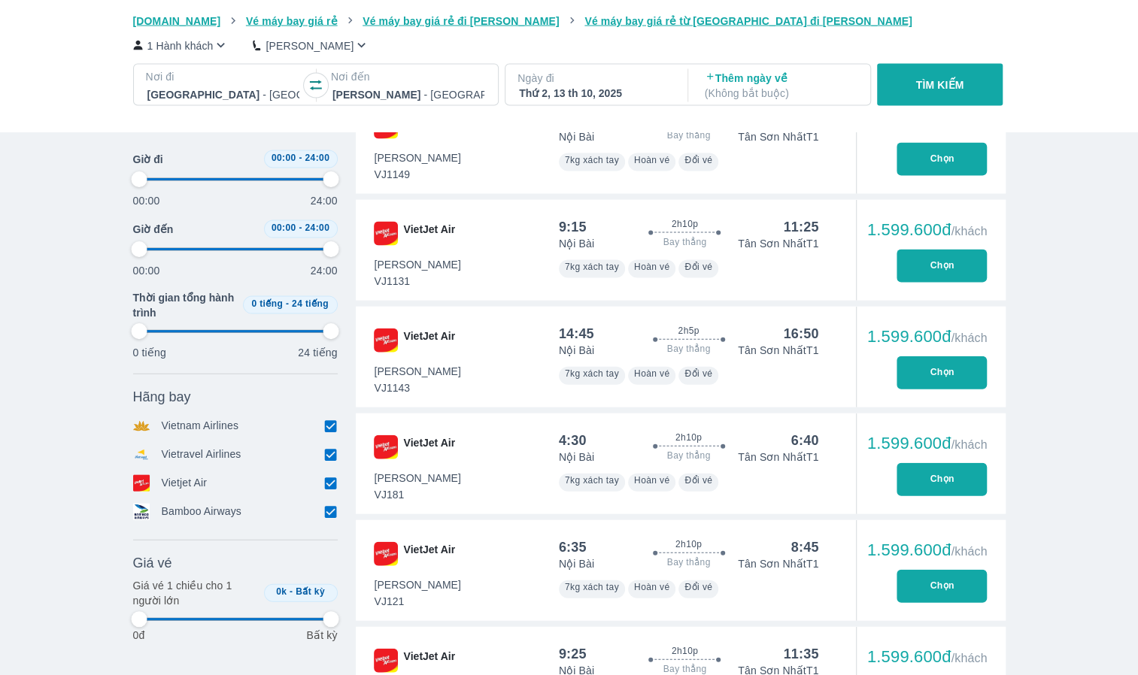
type input "97.9166666666667"
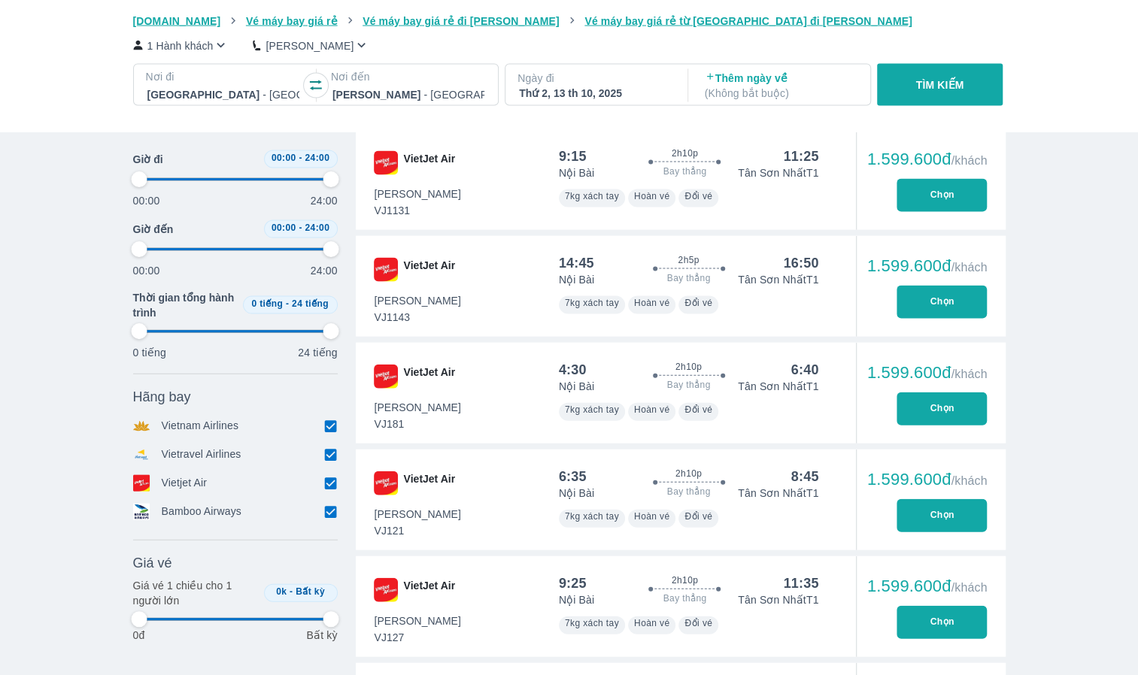
type input "97.9166666666667"
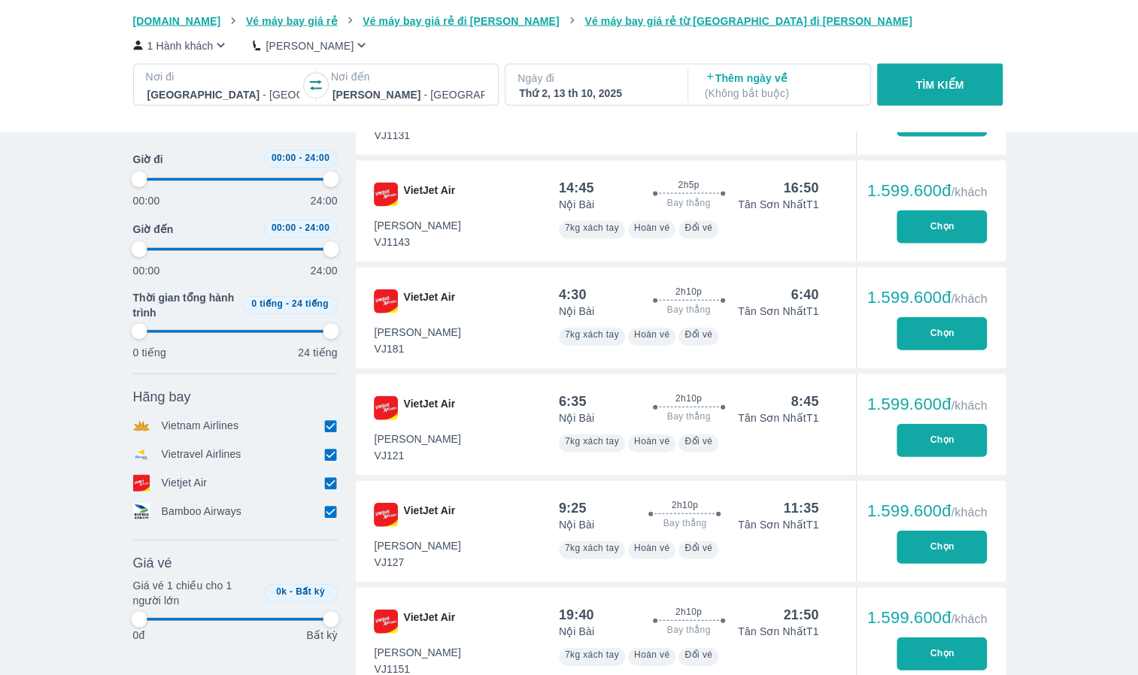
type input "97.9166666666667"
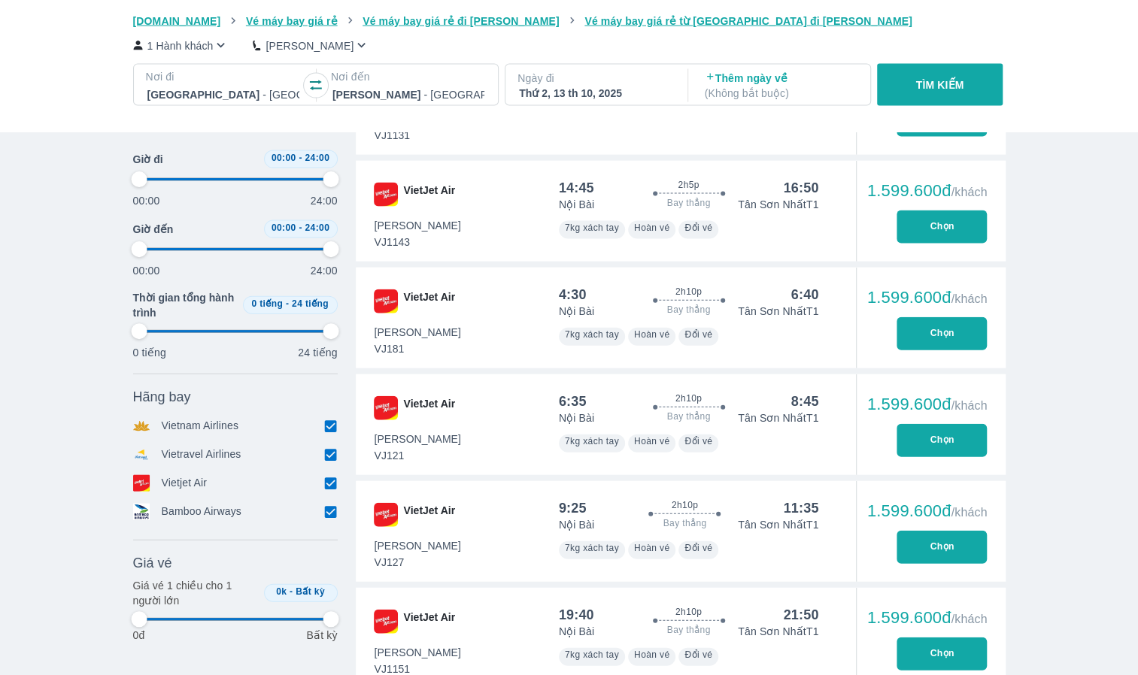
type input "97.9166666666667"
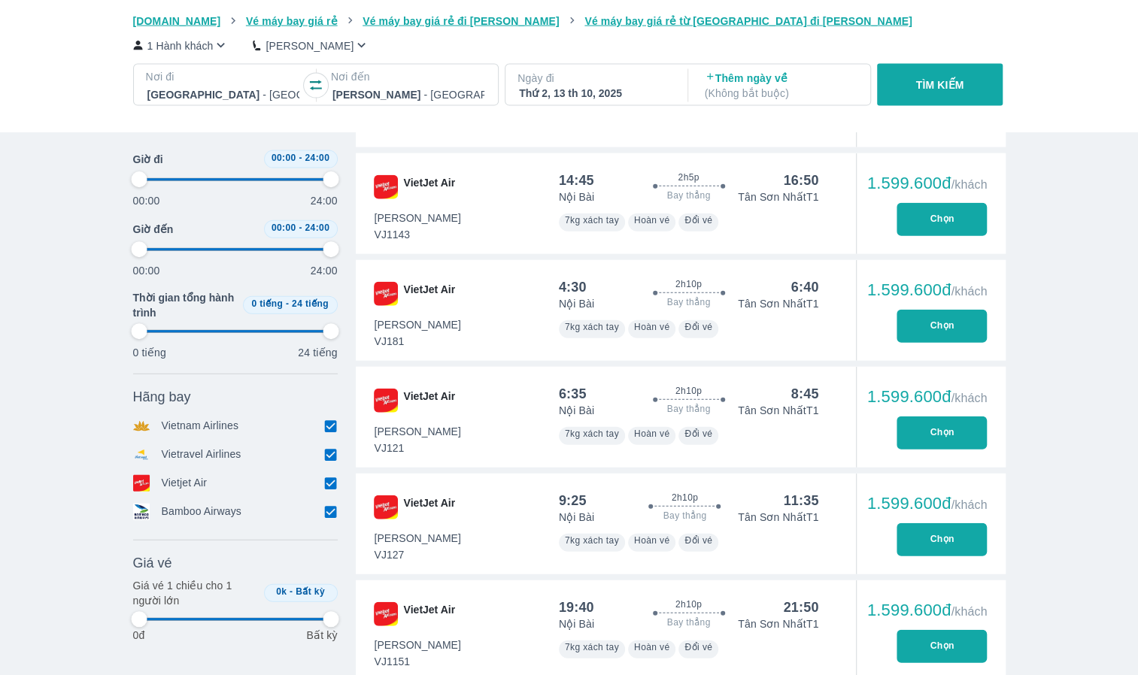
scroll to position [2106, 0]
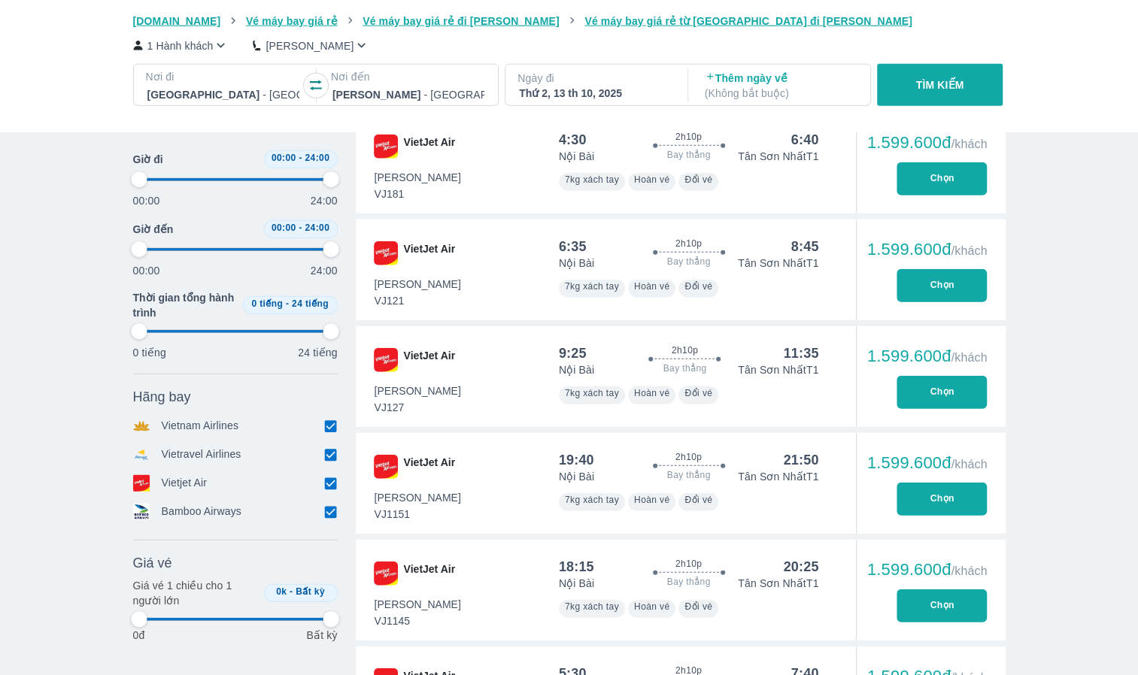
type input "97.9166666666667"
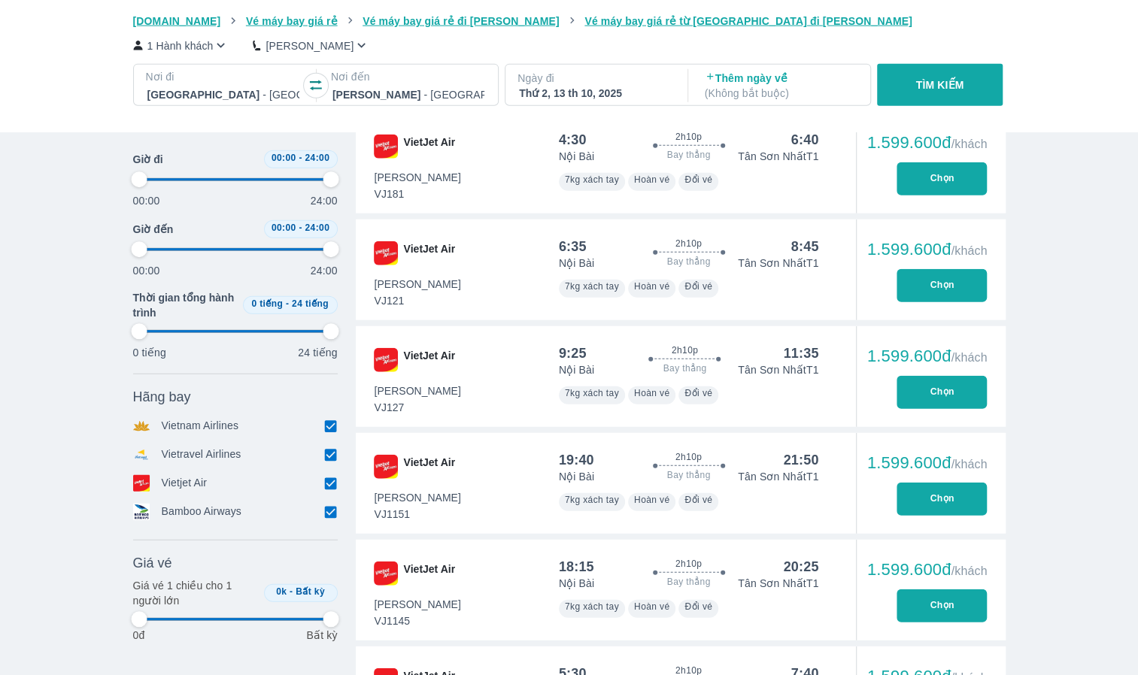
type input "97.9166666666667"
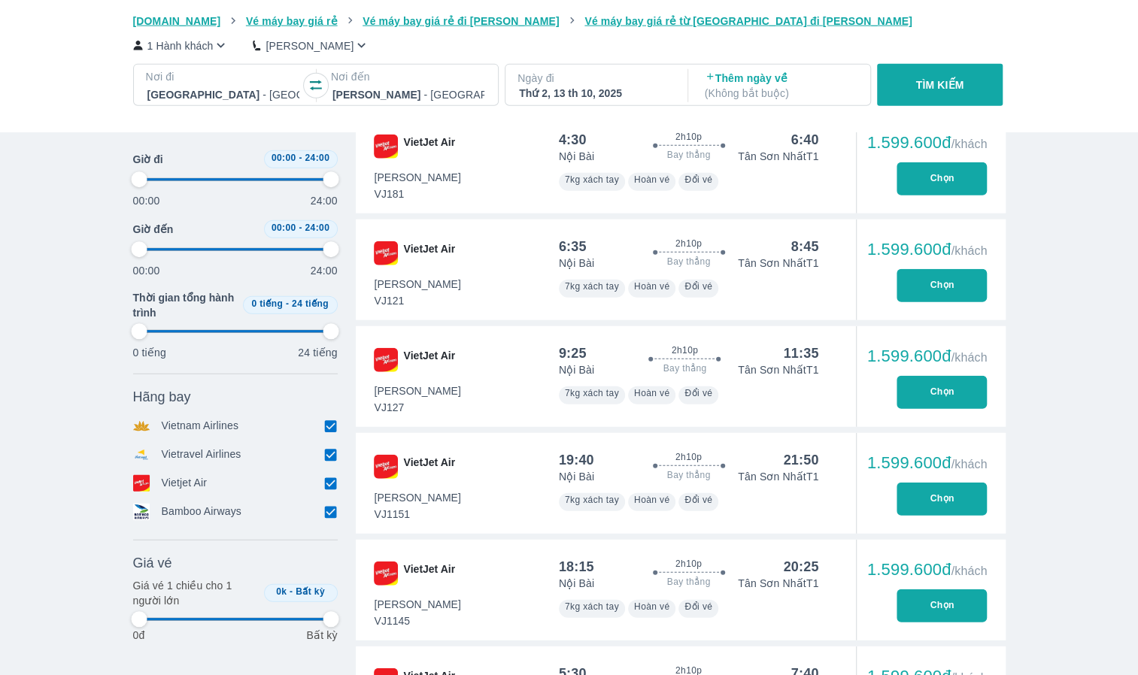
type input "97.9166666666667"
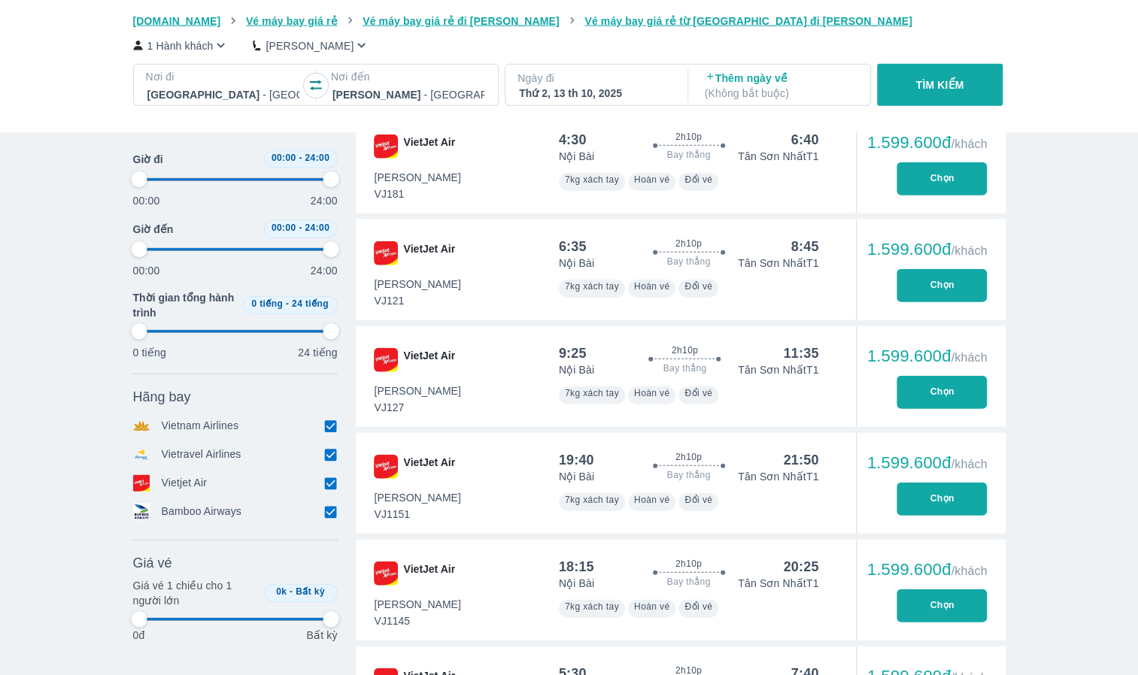
type input "97.9166666666667"
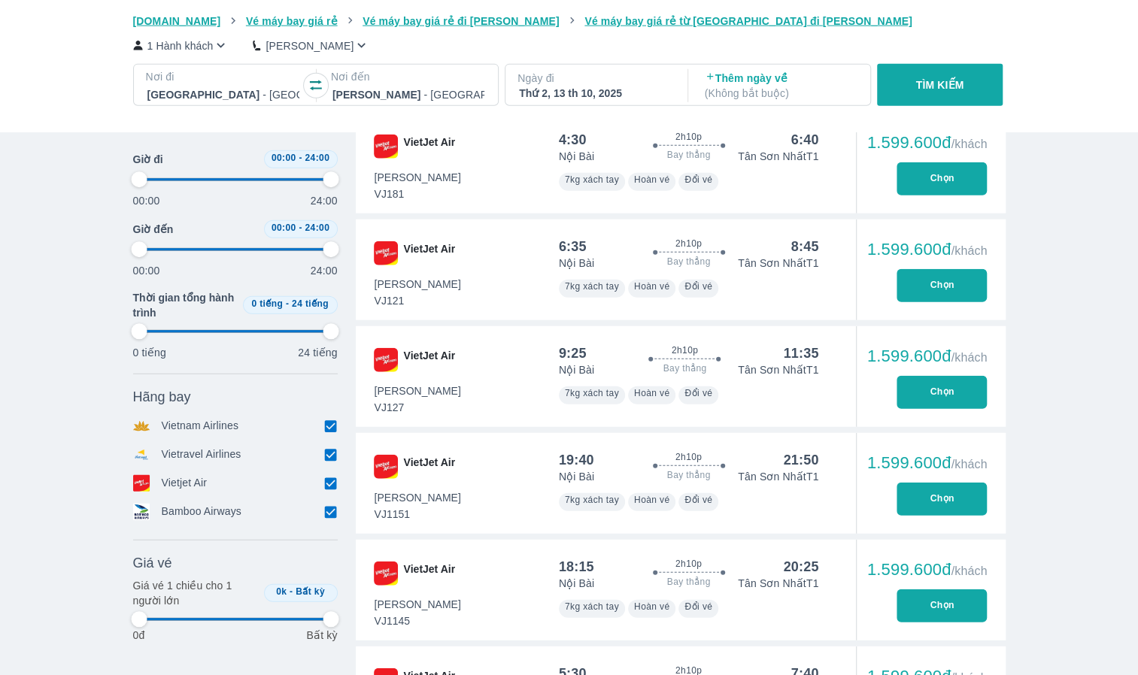
type input "97.9166666666667"
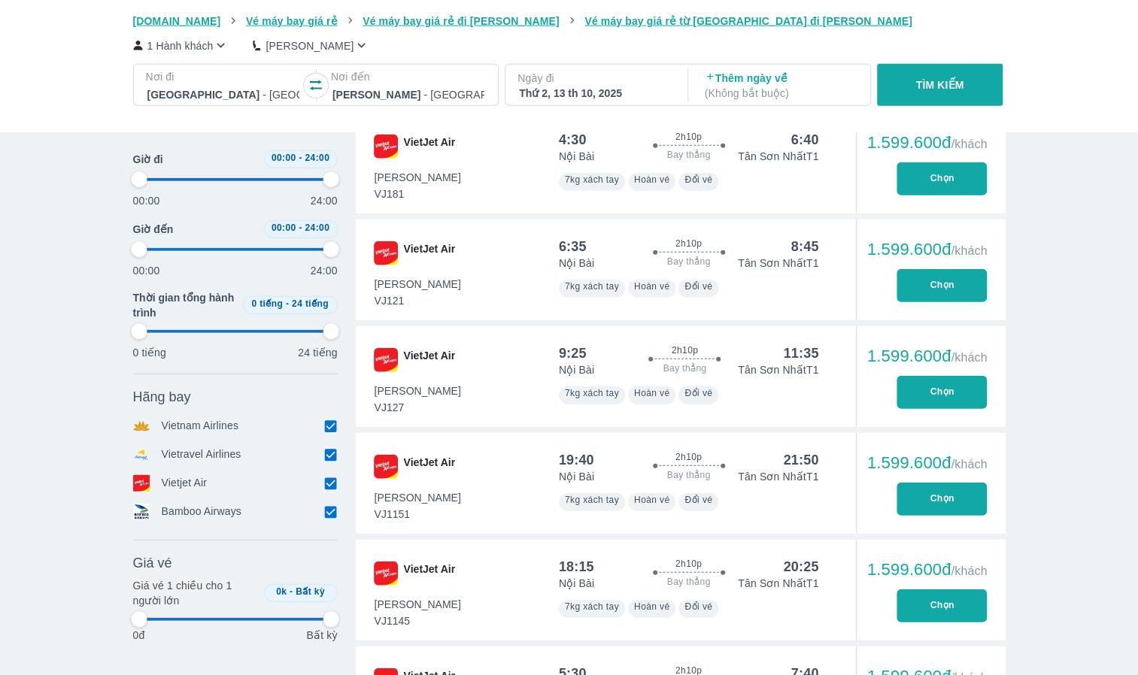
type input "97.9166666666667"
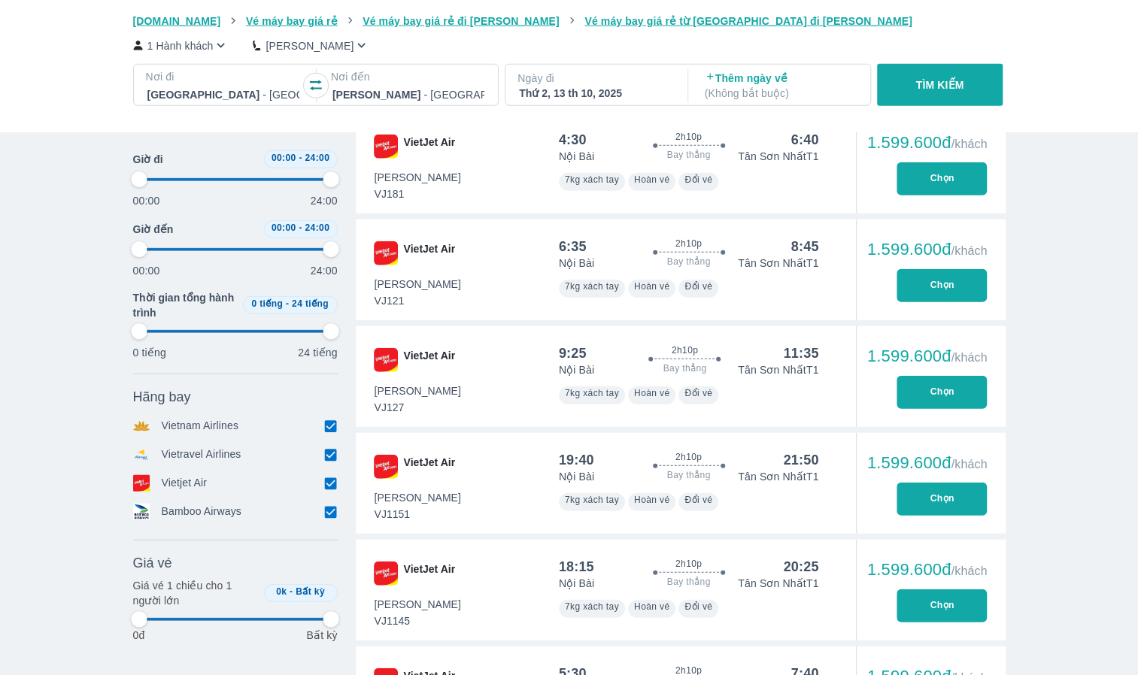
type input "97.9166666666667"
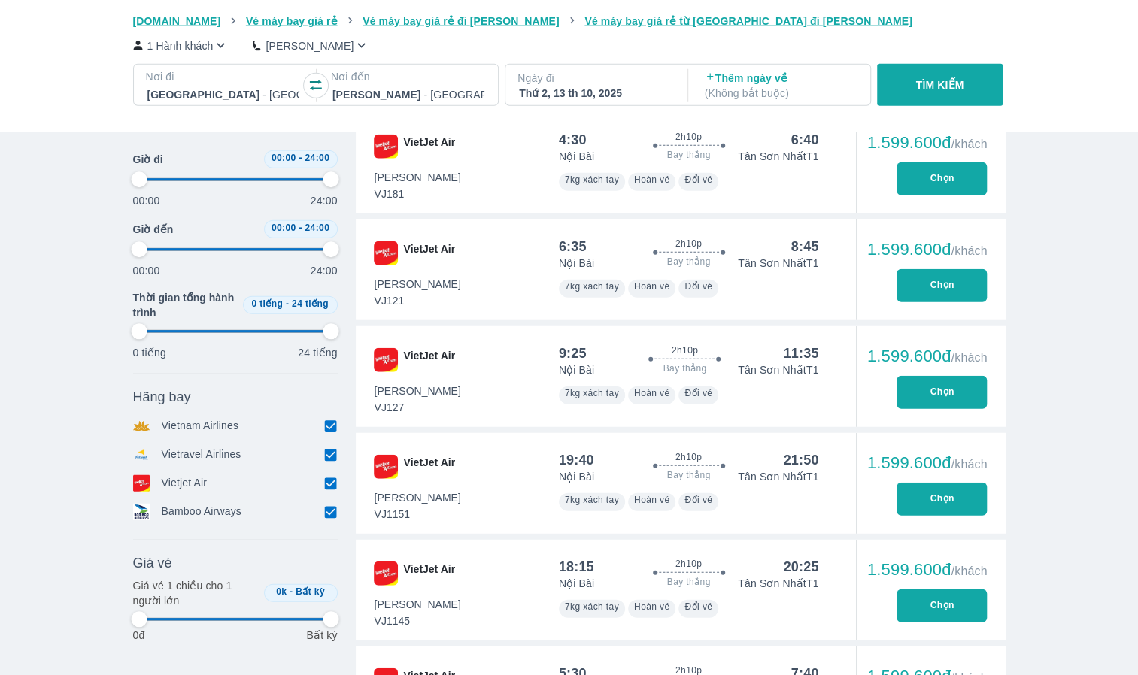
type input "97.9166666666667"
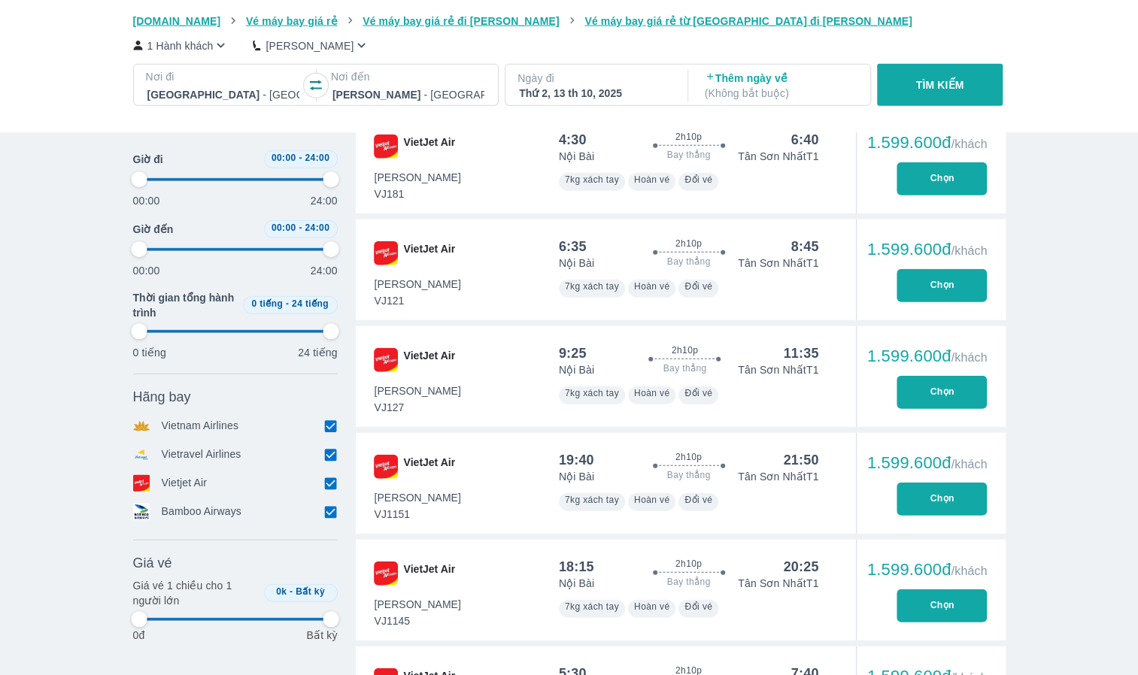
type input "97.9166666666667"
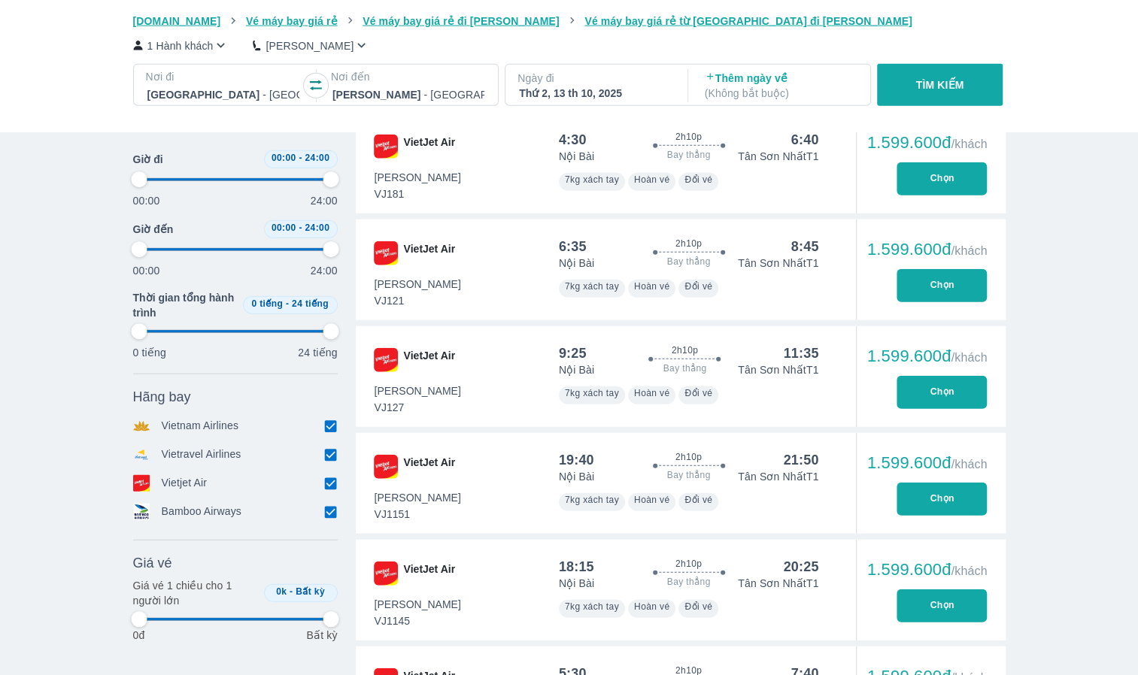
type input "97.9166666666667"
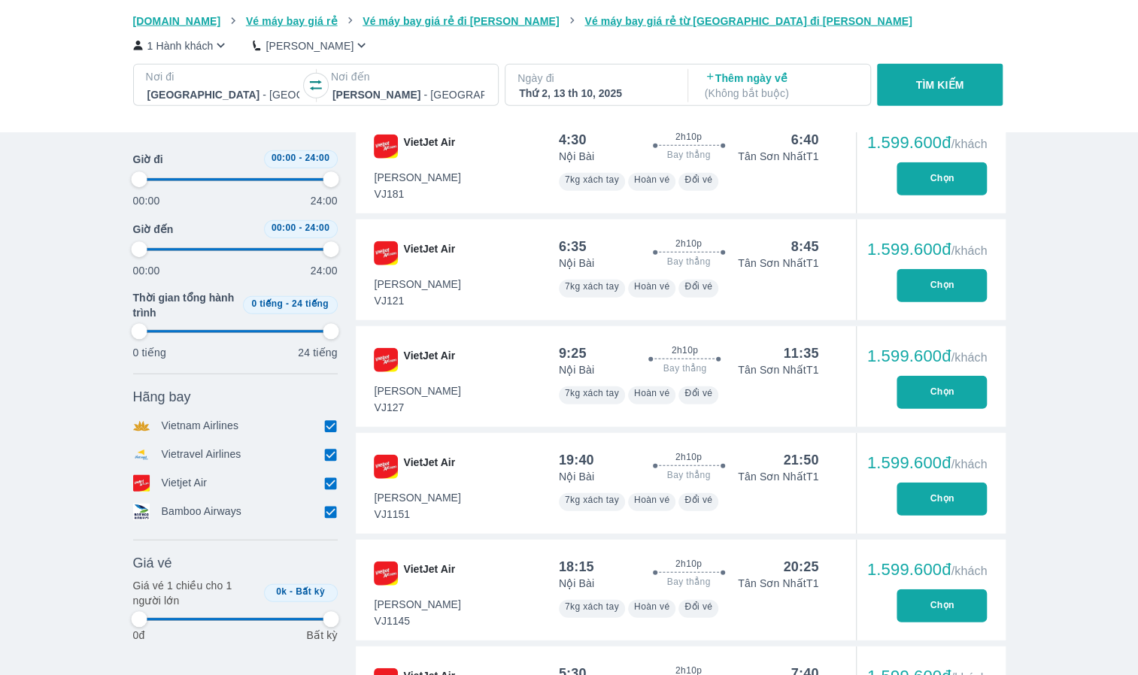
type input "97.9166666666667"
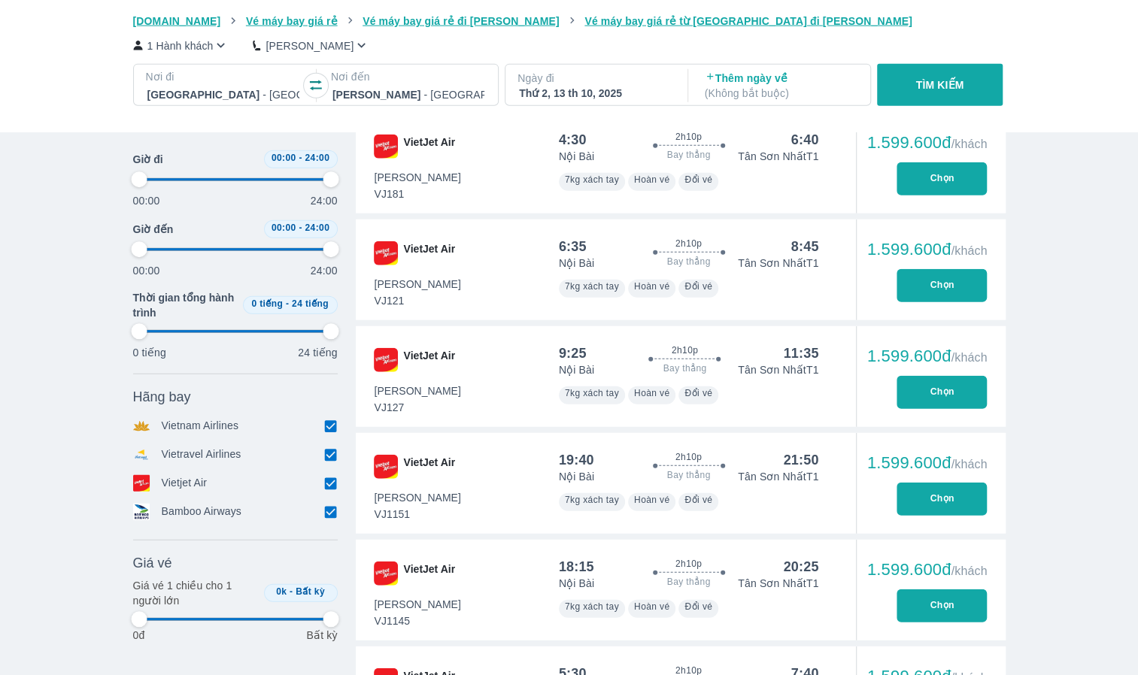
type input "97.9166666666667"
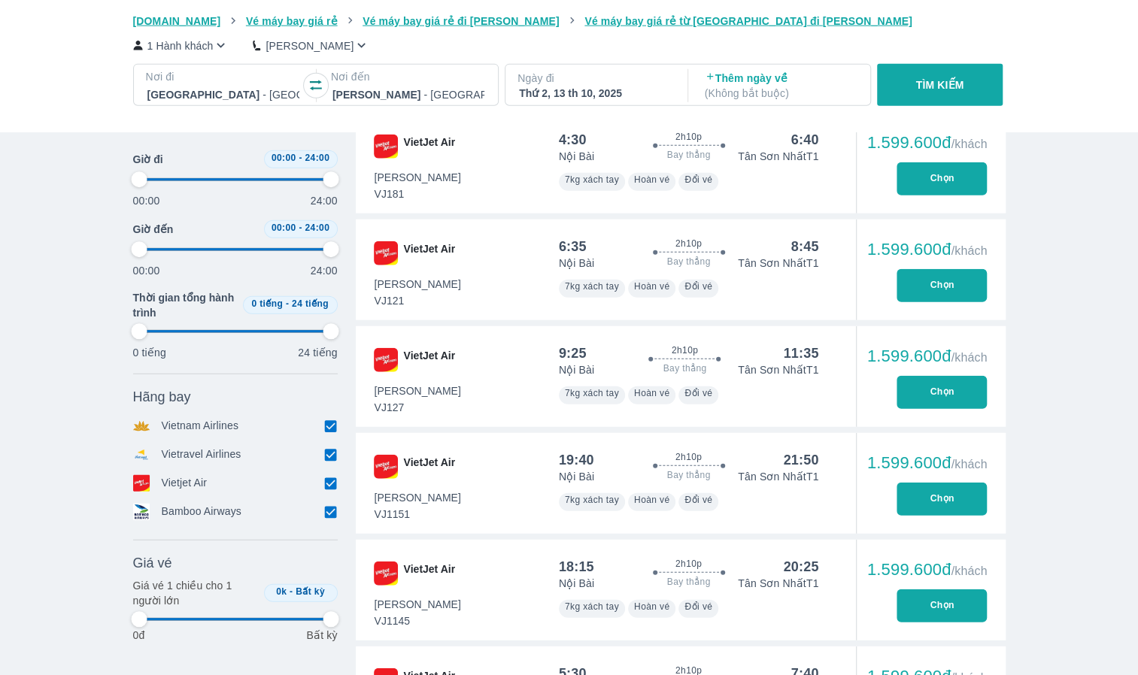
type input "97.9166666666667"
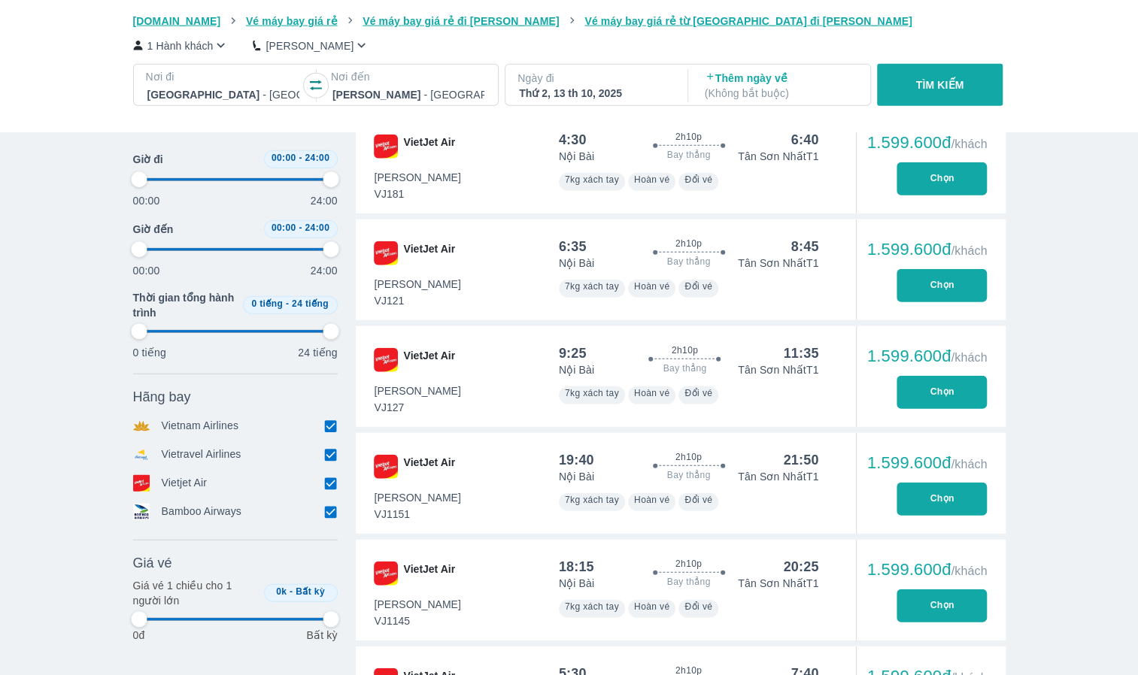
type input "97.9166666666667"
click at [177, 86] on div at bounding box center [223, 95] width 152 height 18
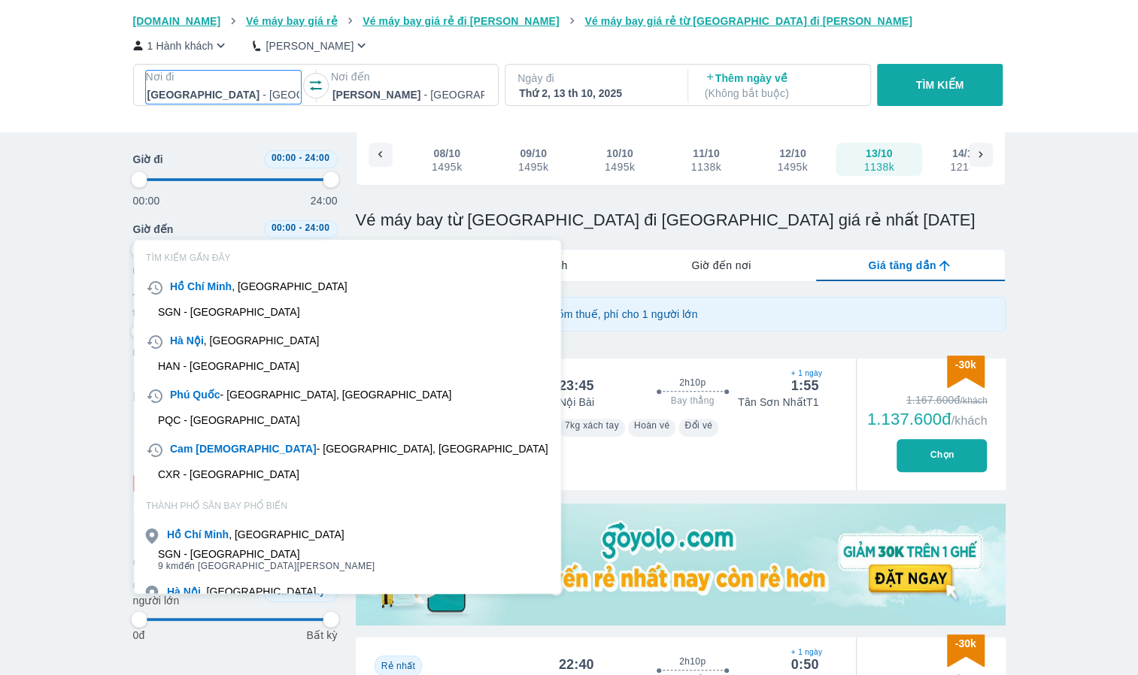
scroll to position [86, 0]
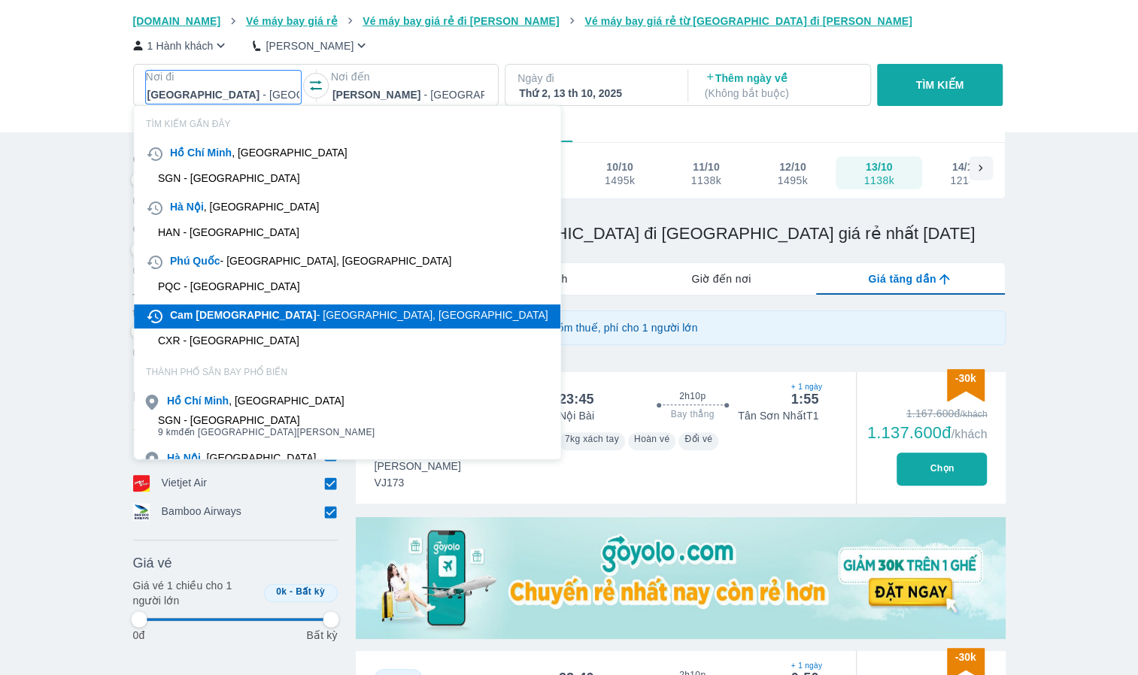
click at [211, 320] on b "[DEMOGRAPHIC_DATA]" at bounding box center [256, 315] width 120 height 12
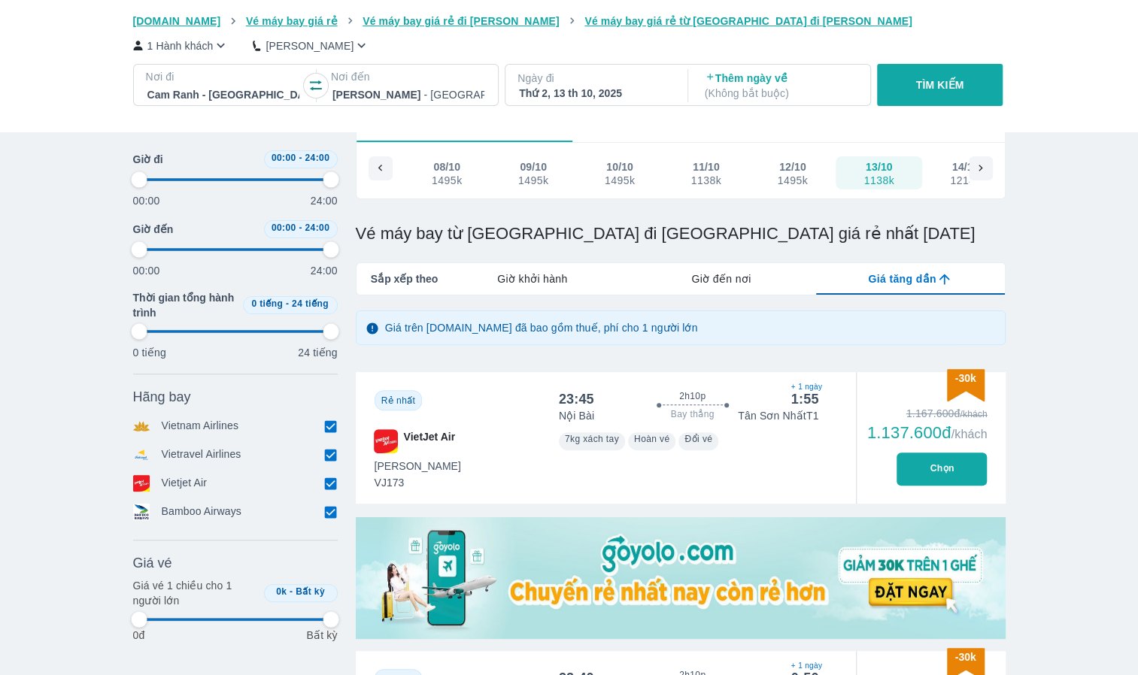
click at [620, 87] on div "Thứ 2, 13 th 10, 2025" at bounding box center [595, 93] width 152 height 15
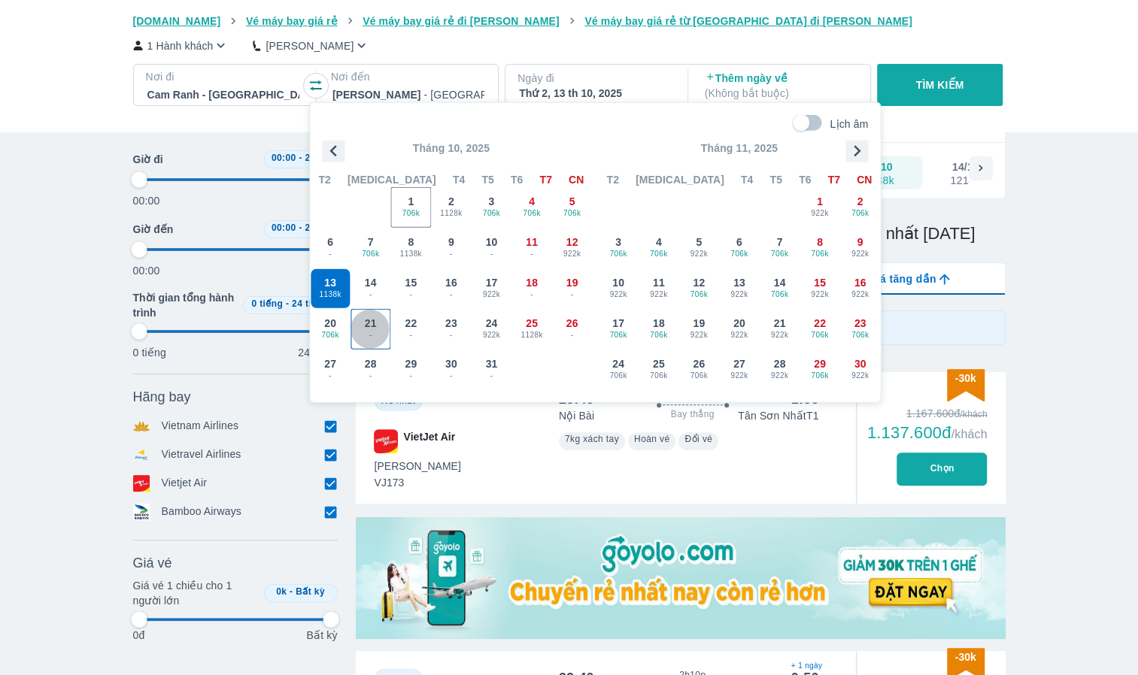
click at [377, 326] on div "21 -" at bounding box center [370, 329] width 39 height 39
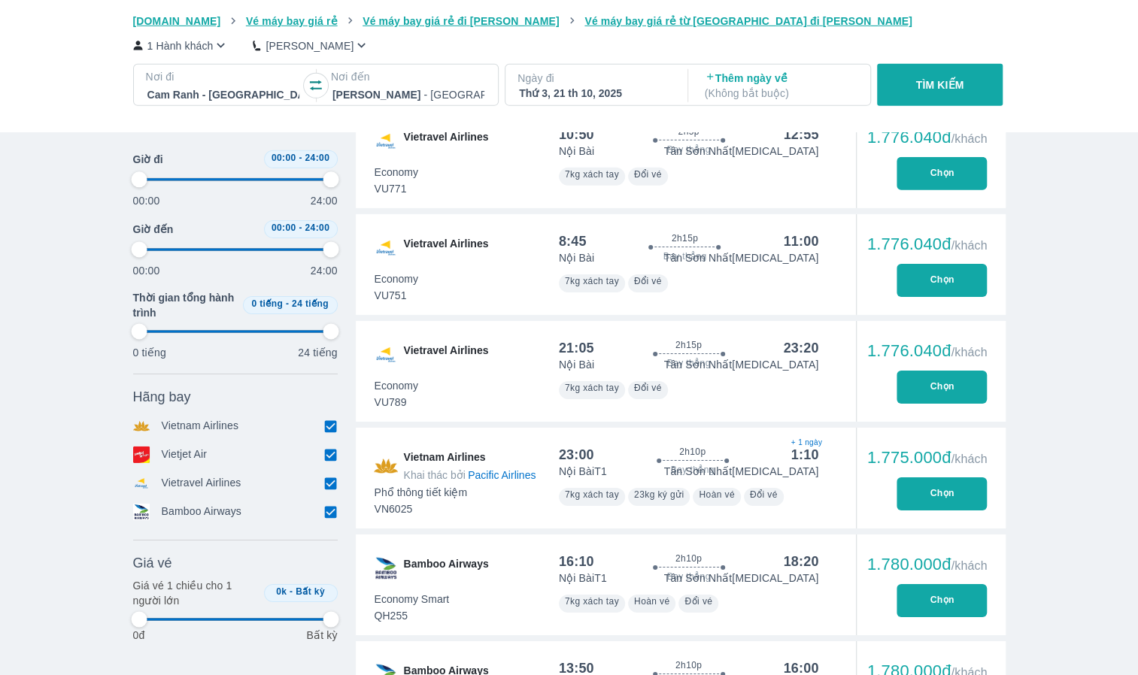
scroll to position [6403, 0]
